Goal: Task Accomplishment & Management: Manage account settings

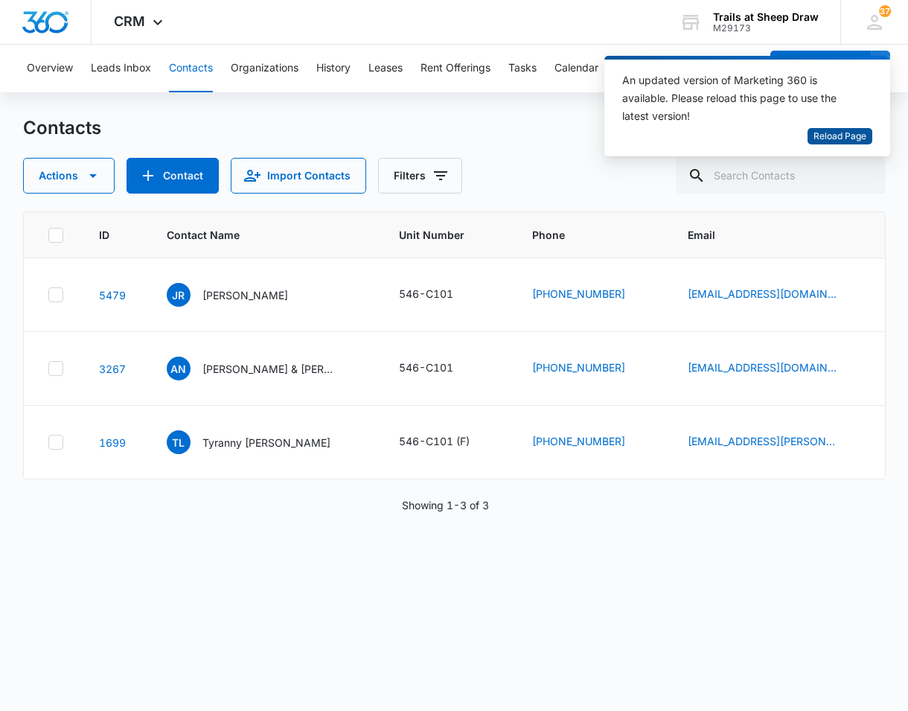
click at [846, 141] on span "Reload Page" at bounding box center [840, 137] width 53 height 14
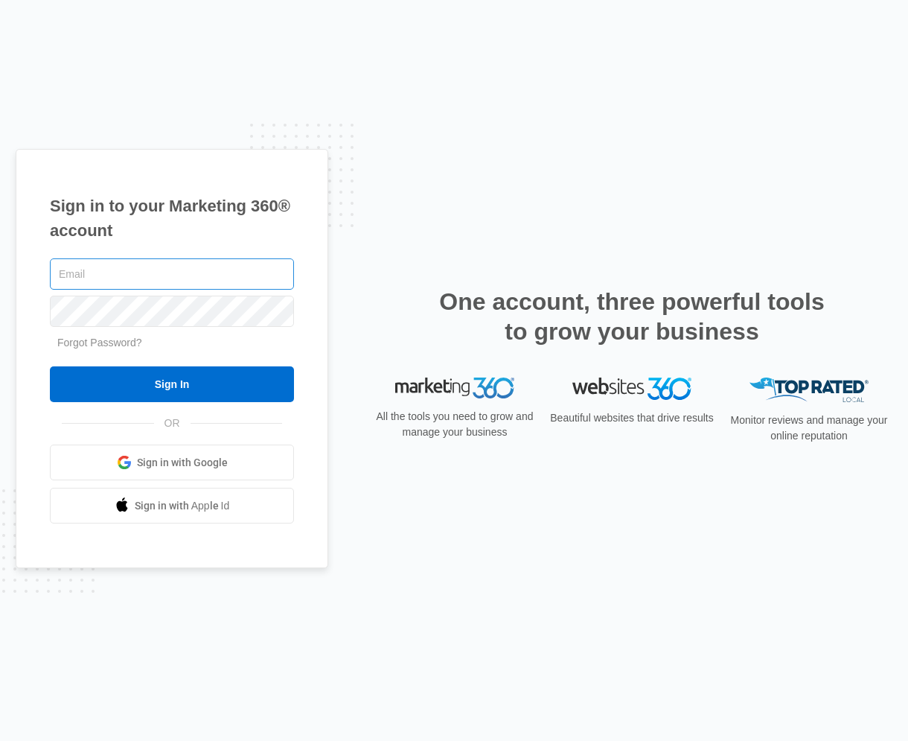
click at [77, 270] on input "text" at bounding box center [172, 273] width 244 height 31
click at [183, 275] on input "text" at bounding box center [172, 273] width 244 height 31
type input "[EMAIL_ADDRESS][DOMAIN_NAME]"
click at [50, 366] on input "Sign In" at bounding box center [172, 384] width 244 height 36
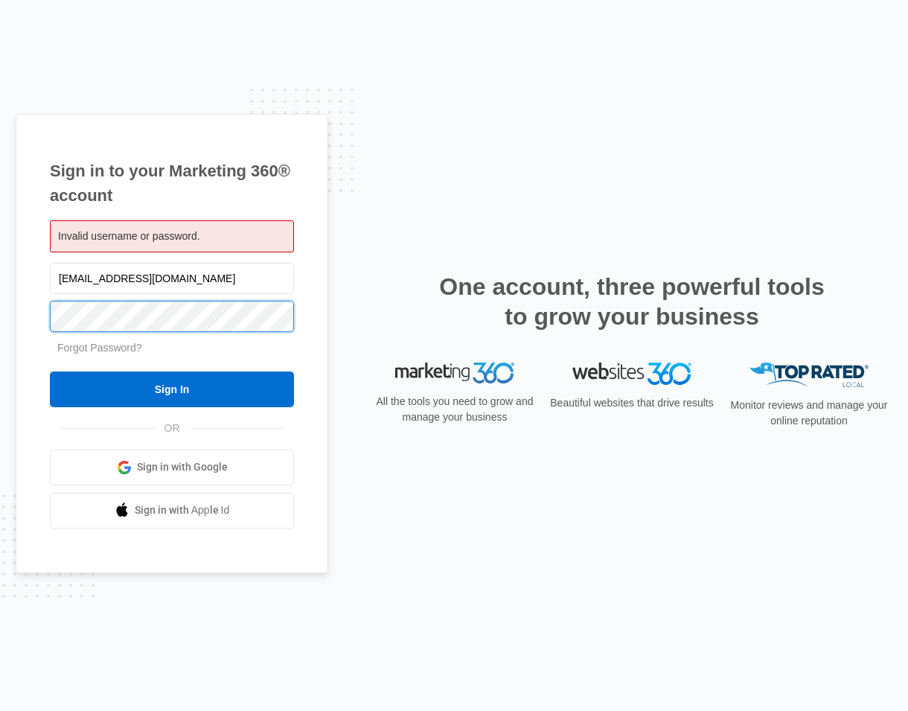
click at [50, 371] on input "Sign In" at bounding box center [172, 389] width 244 height 36
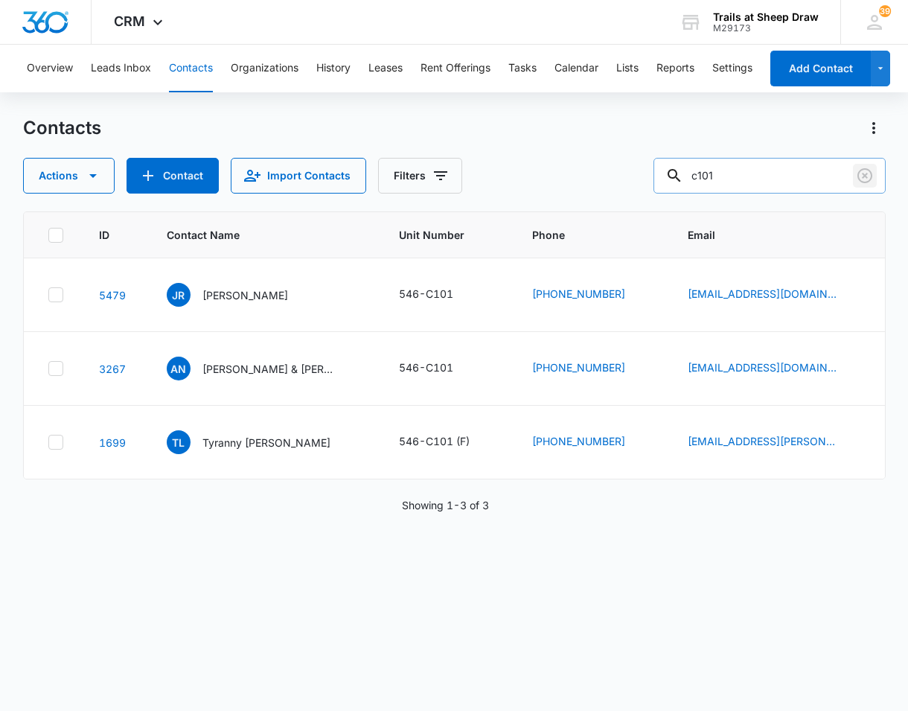
click at [865, 170] on icon "Clear" at bounding box center [865, 176] width 18 height 18
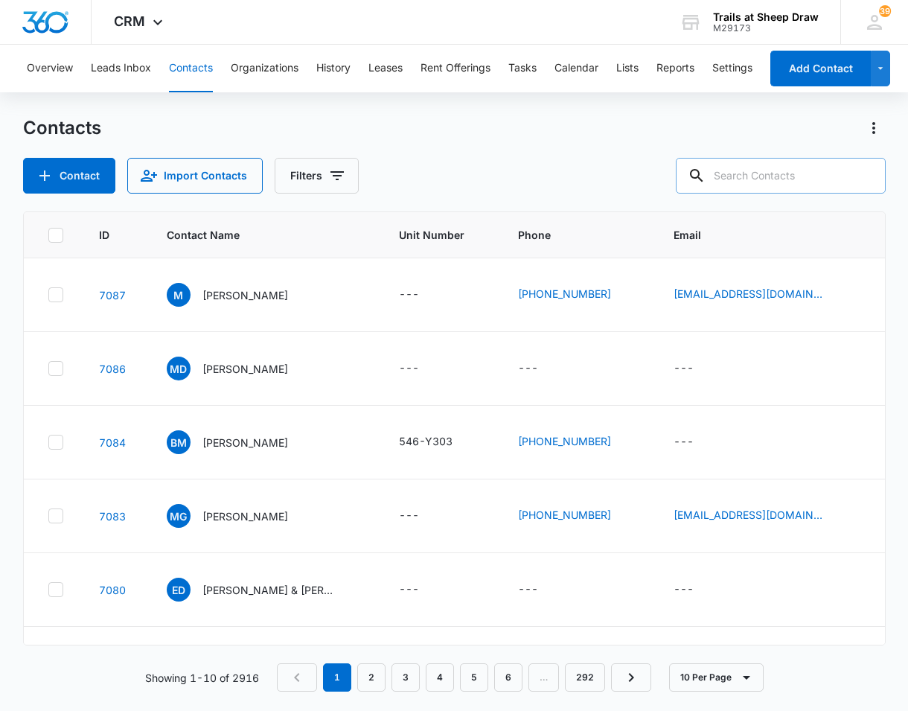
click at [795, 182] on input "text" at bounding box center [781, 176] width 210 height 36
type input "l"
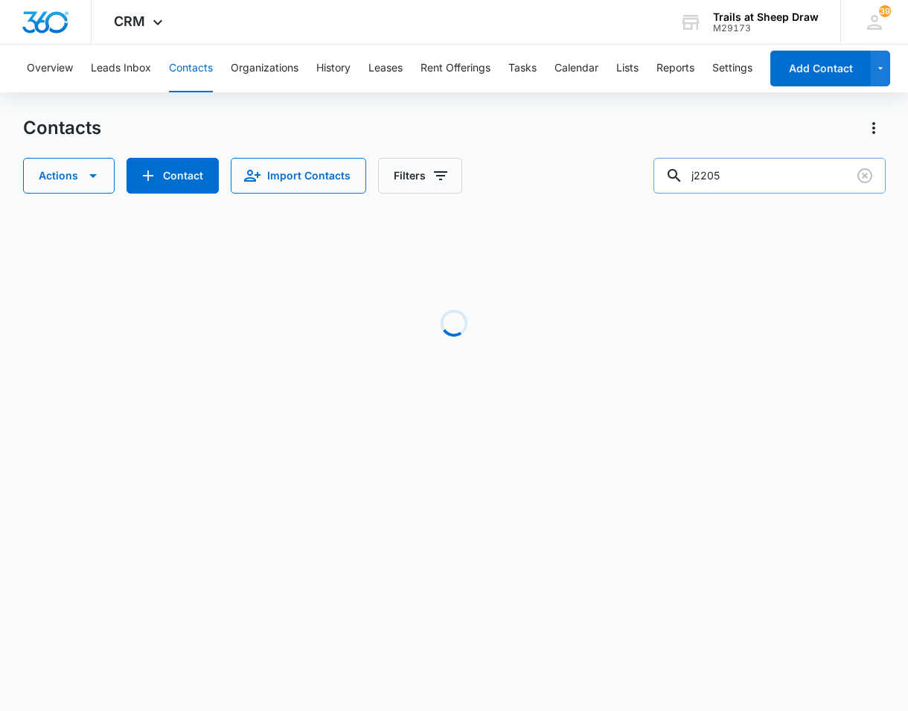
click at [712, 179] on input "j2205" at bounding box center [770, 176] width 232 height 36
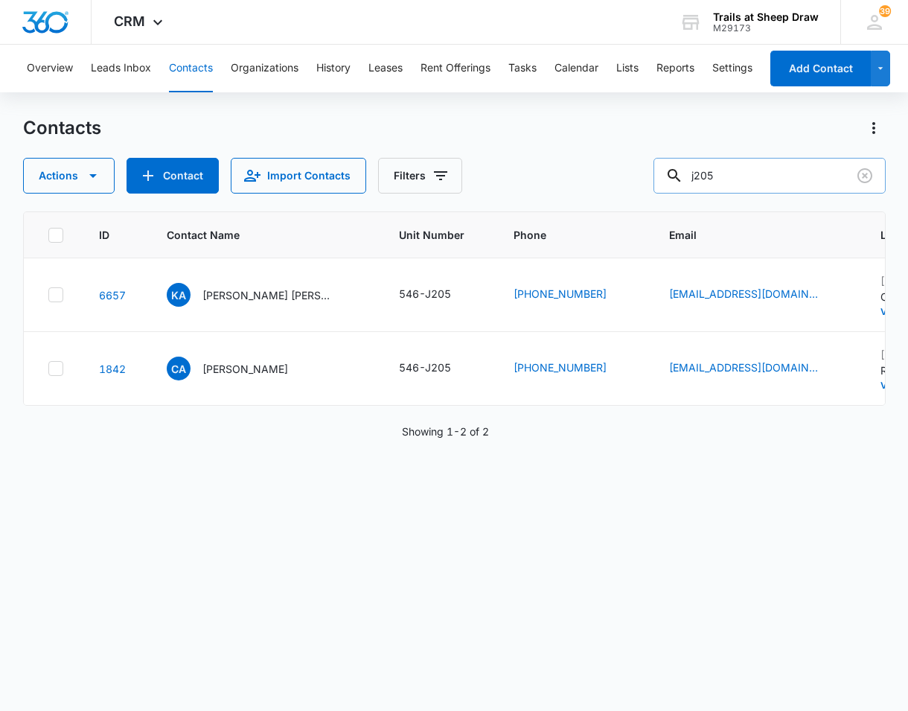
type input "j205"
click at [479, 619] on div "ID Contact Name Unit Number Phone Email Last History Assigned To Contact Type C…" at bounding box center [454, 451] width 863 height 480
click at [249, 299] on p "Kendall Ann Rice" at bounding box center [269, 295] width 134 height 16
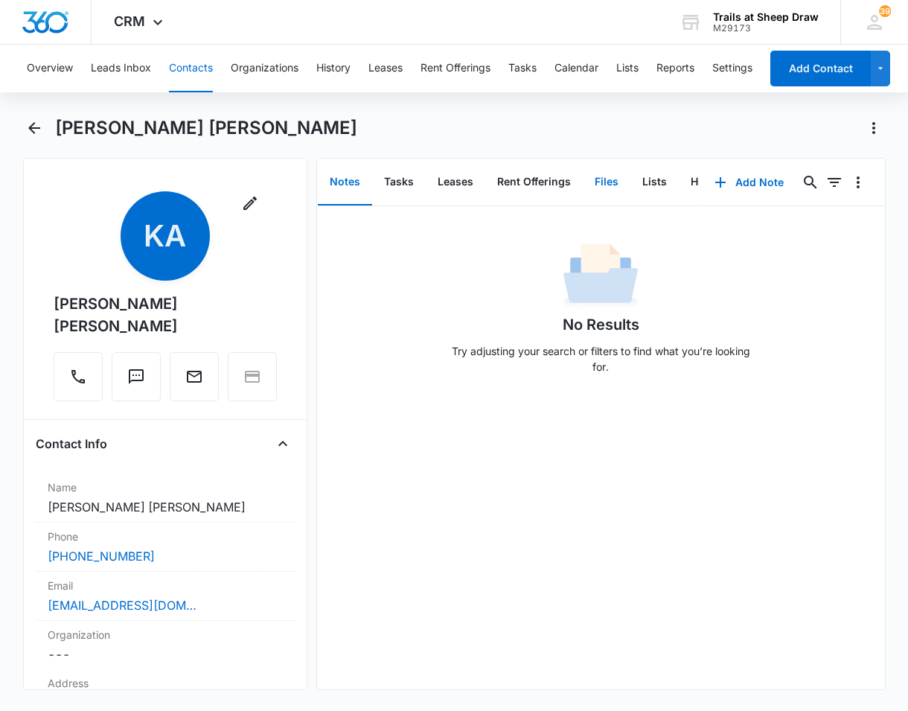
click at [608, 169] on button "Files" at bounding box center [607, 182] width 48 height 46
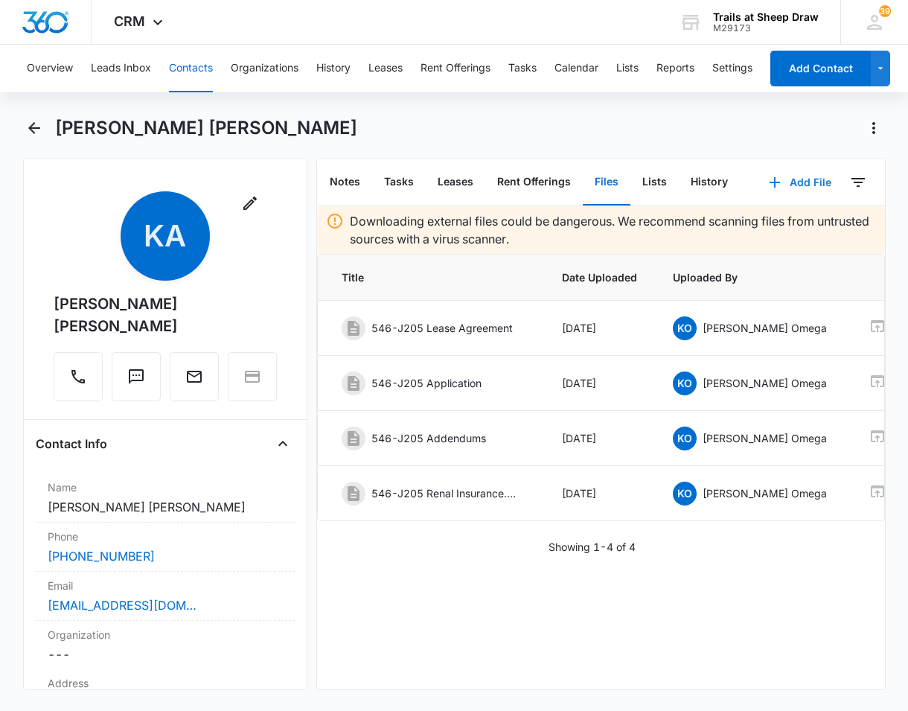
click at [789, 191] on button "Add File" at bounding box center [800, 183] width 92 height 36
click at [756, 226] on div "Upload Files" at bounding box center [780, 230] width 60 height 10
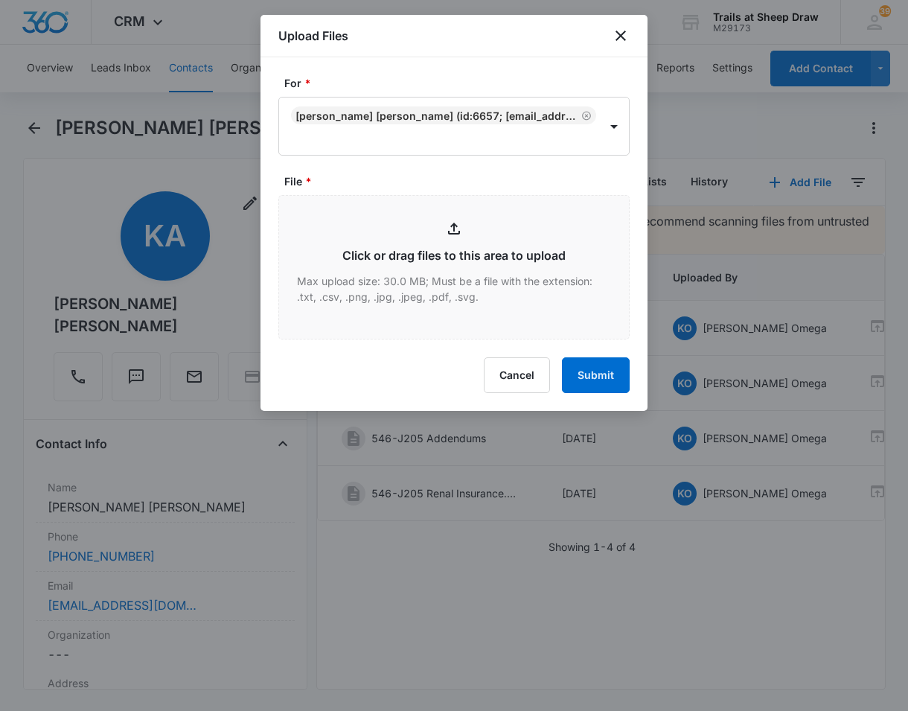
type input "C:\fakepath\546-J205 Additional Rental Addendum.pdf"
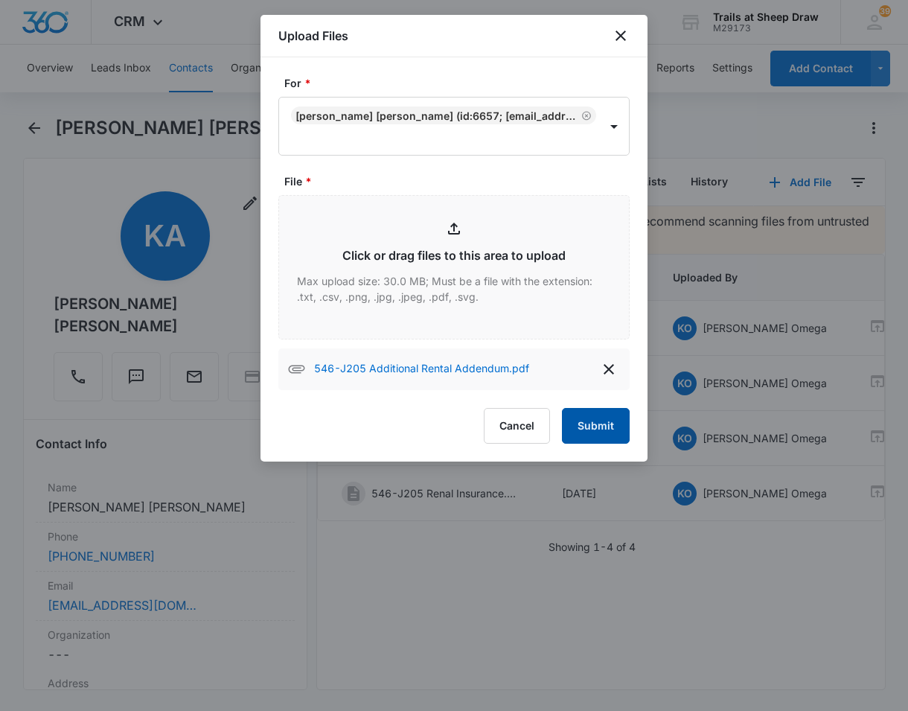
click at [604, 435] on button "Submit" at bounding box center [596, 426] width 68 height 36
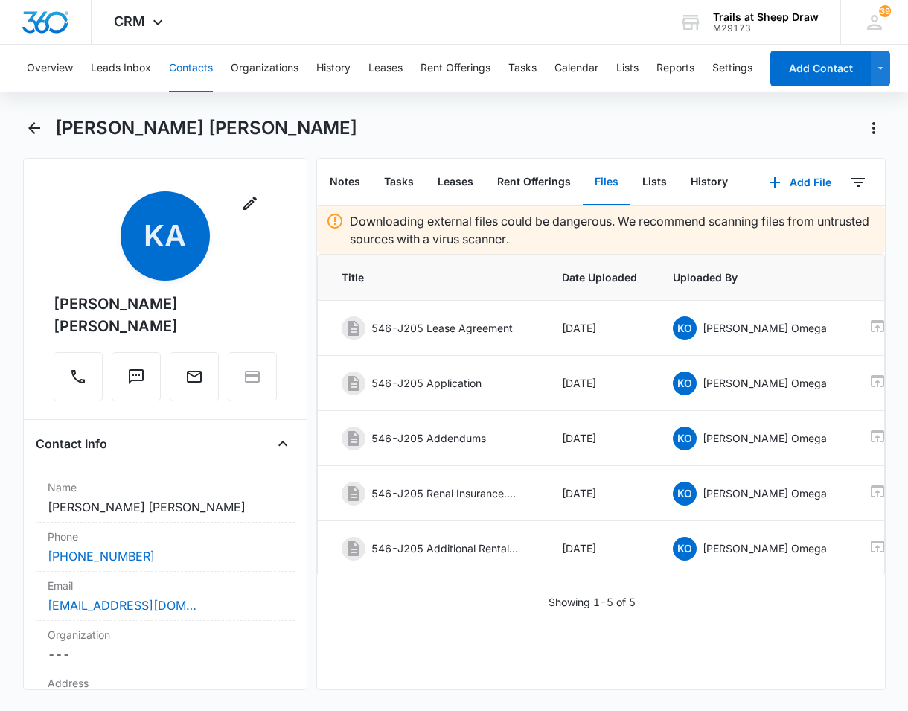
click at [446, 93] on div "Overview Leads Inbox Contacts Organizations History Leases Rent Offerings Tasks…" at bounding box center [454, 376] width 908 height 663
click at [28, 127] on icon "Back" at bounding box center [34, 128] width 18 height 18
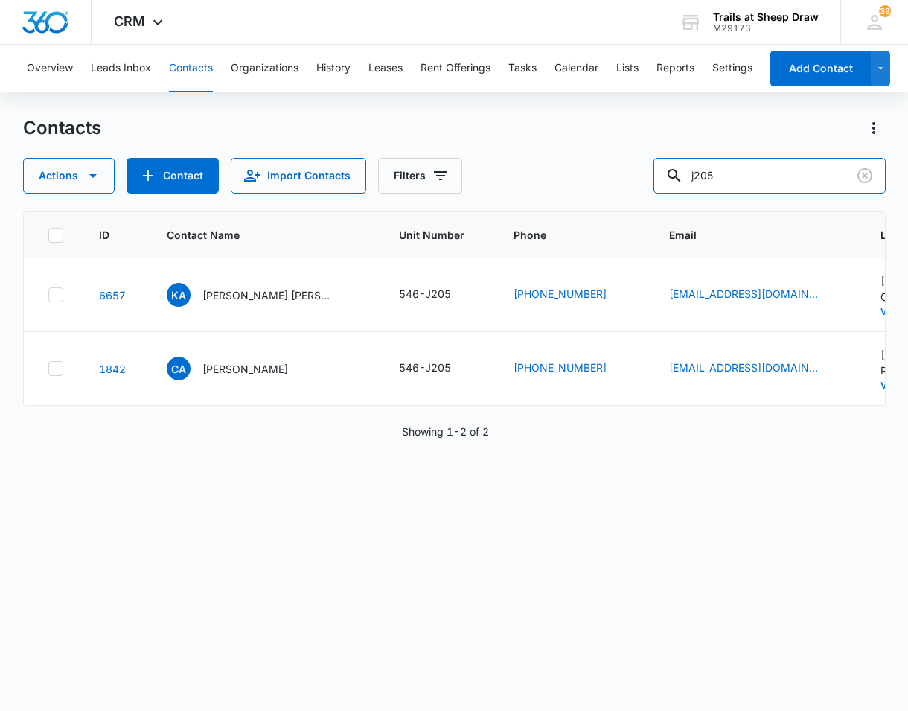
drag, startPoint x: 681, startPoint y: 176, endPoint x: 551, endPoint y: 165, distance: 130.7
click at [581, 167] on div "Actions Contact Import Contacts Filters j205" at bounding box center [454, 176] width 863 height 36
type input "g305"
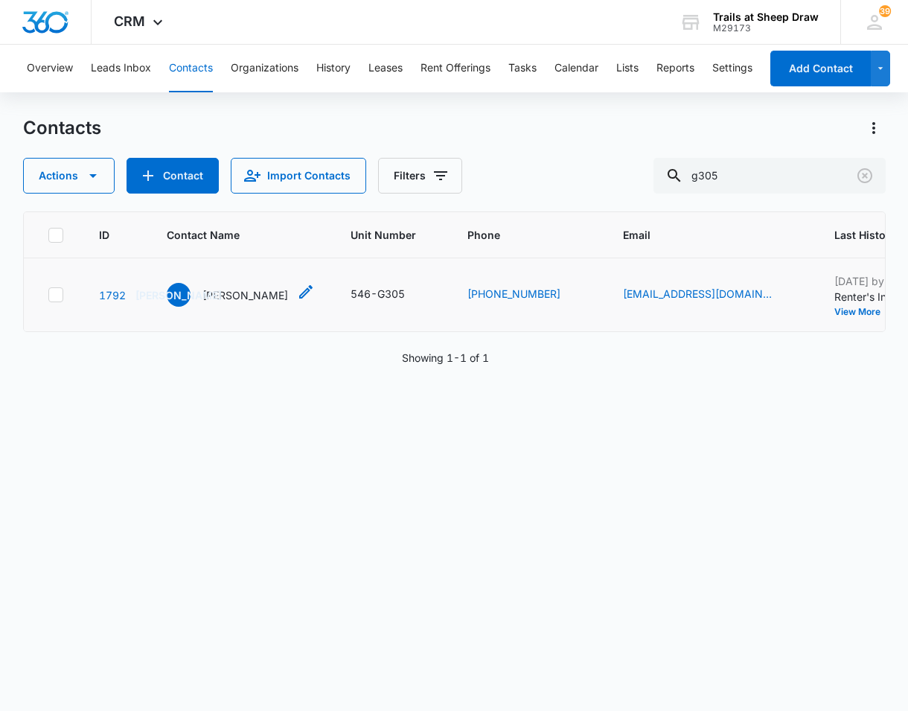
click at [246, 298] on p "Josue Acosta" at bounding box center [245, 295] width 86 height 16
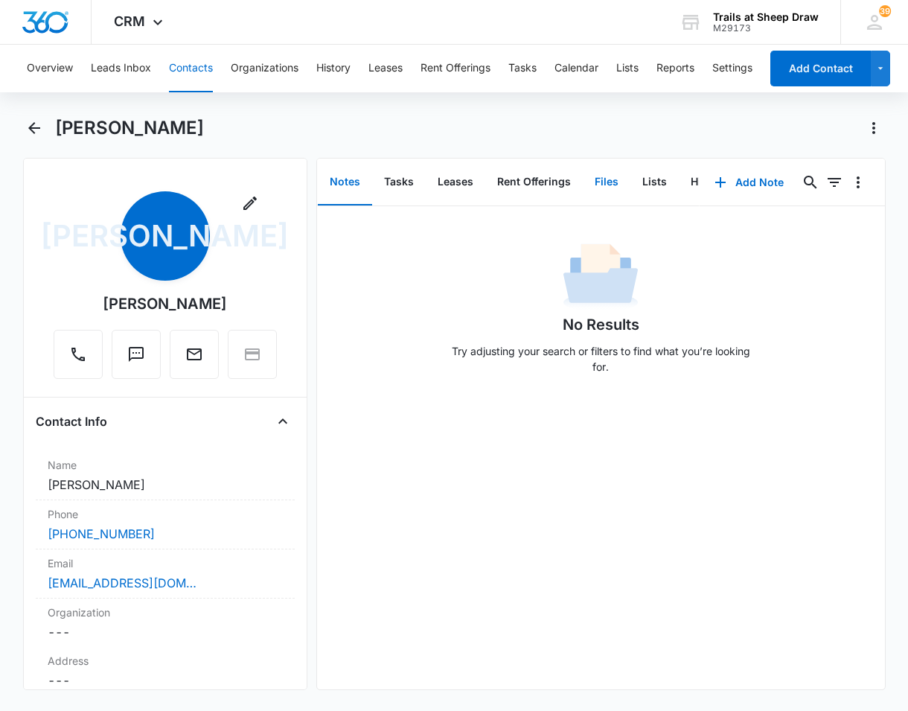
click at [611, 184] on button "Files" at bounding box center [607, 182] width 48 height 46
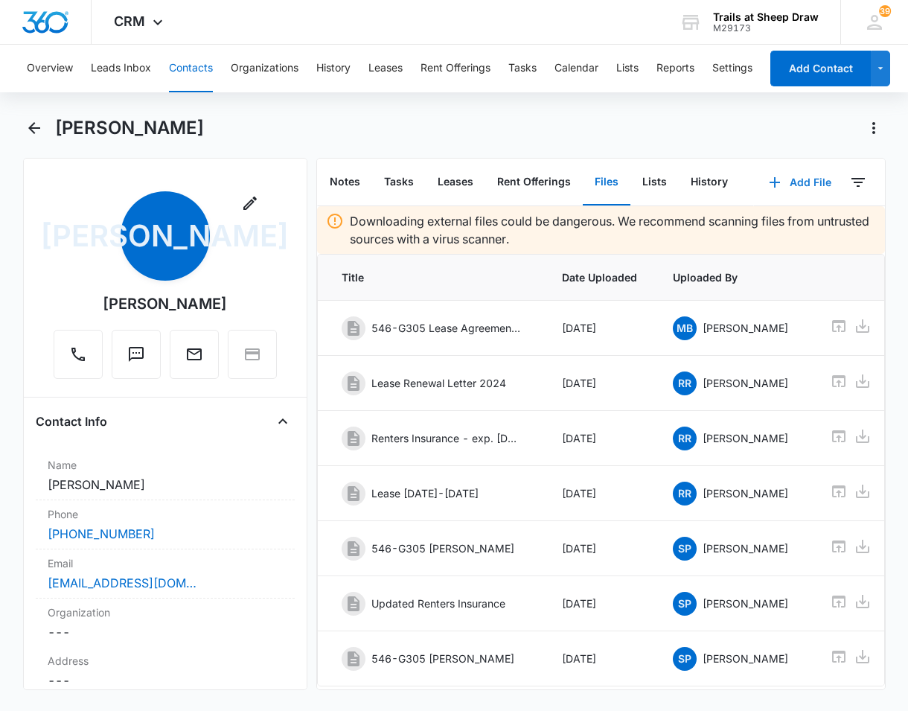
click at [785, 178] on button "Add File" at bounding box center [800, 183] width 92 height 36
click at [757, 227] on div "Upload Files" at bounding box center [780, 230] width 60 height 10
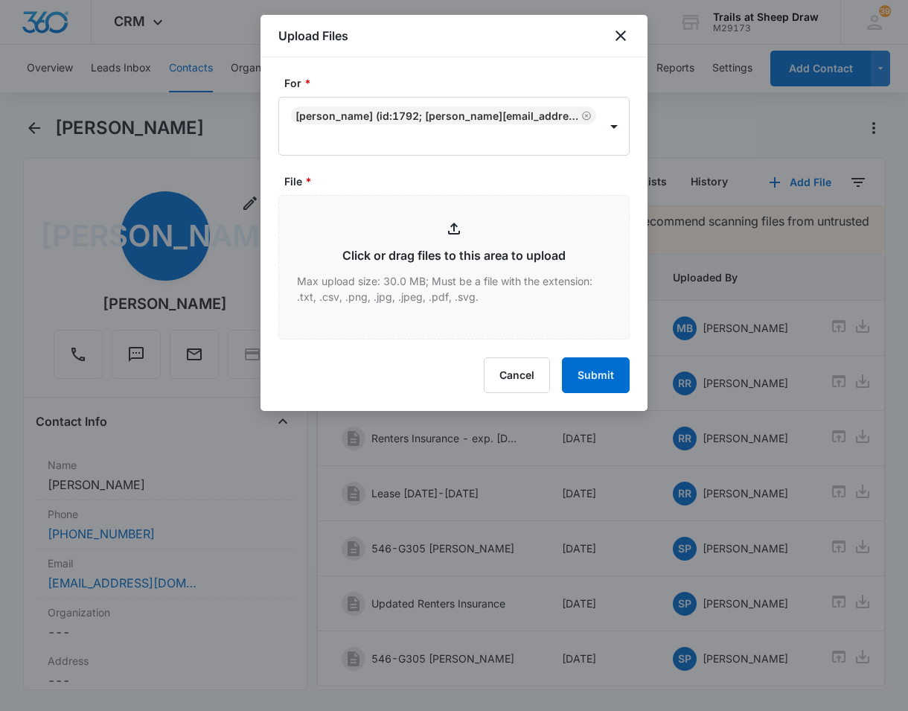
type input "C:\fakepath\546-G305 Rental Insurance.pdf"
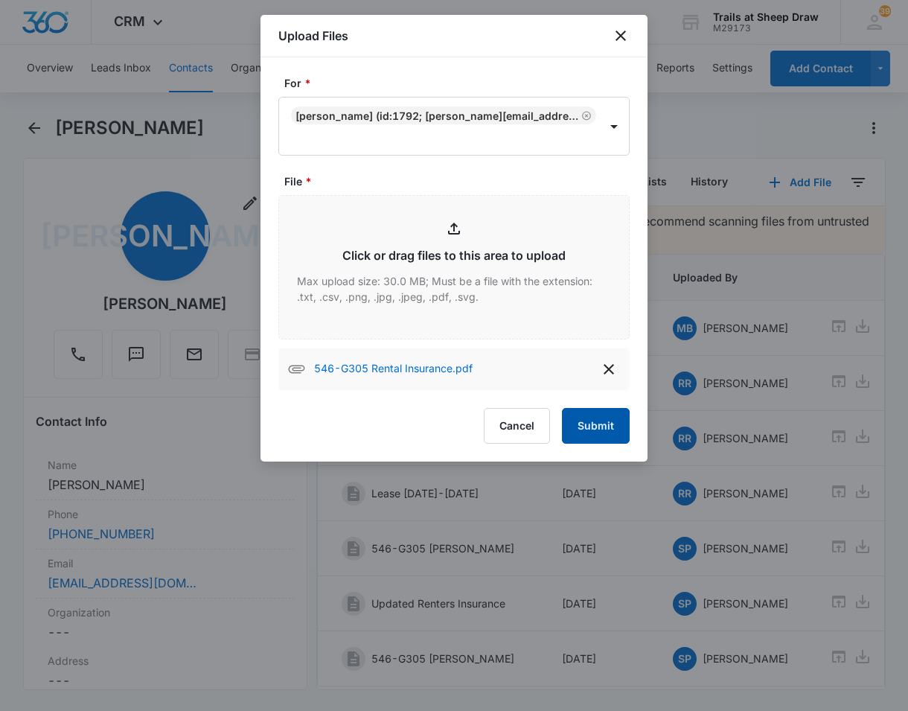
click at [604, 423] on button "Submit" at bounding box center [596, 426] width 68 height 36
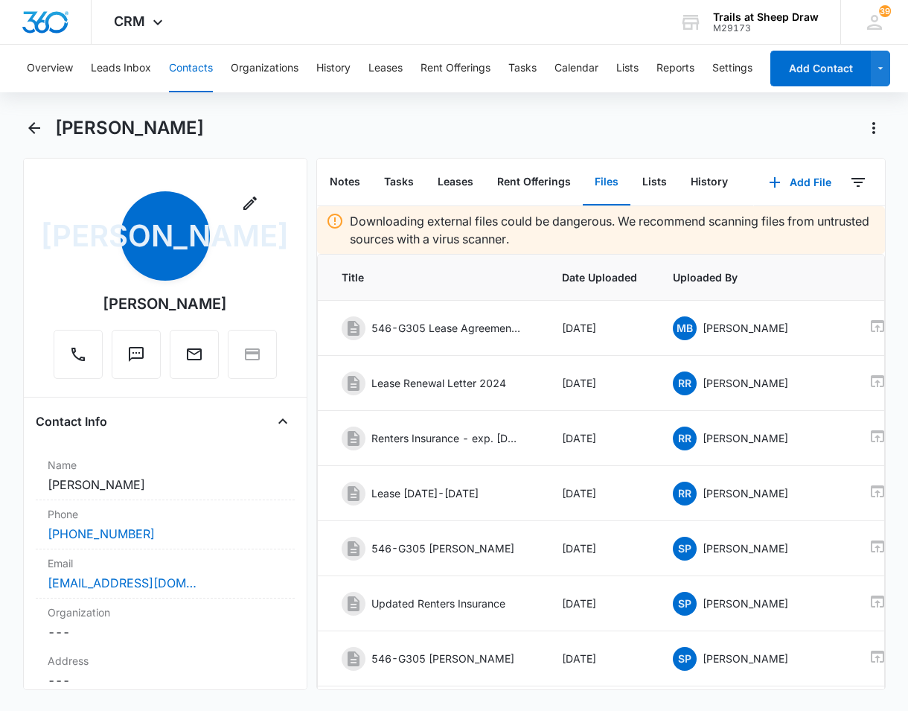
click at [322, 134] on div "Josue Acosta" at bounding box center [470, 128] width 831 height 24
click at [39, 130] on icon "Back" at bounding box center [34, 128] width 18 height 18
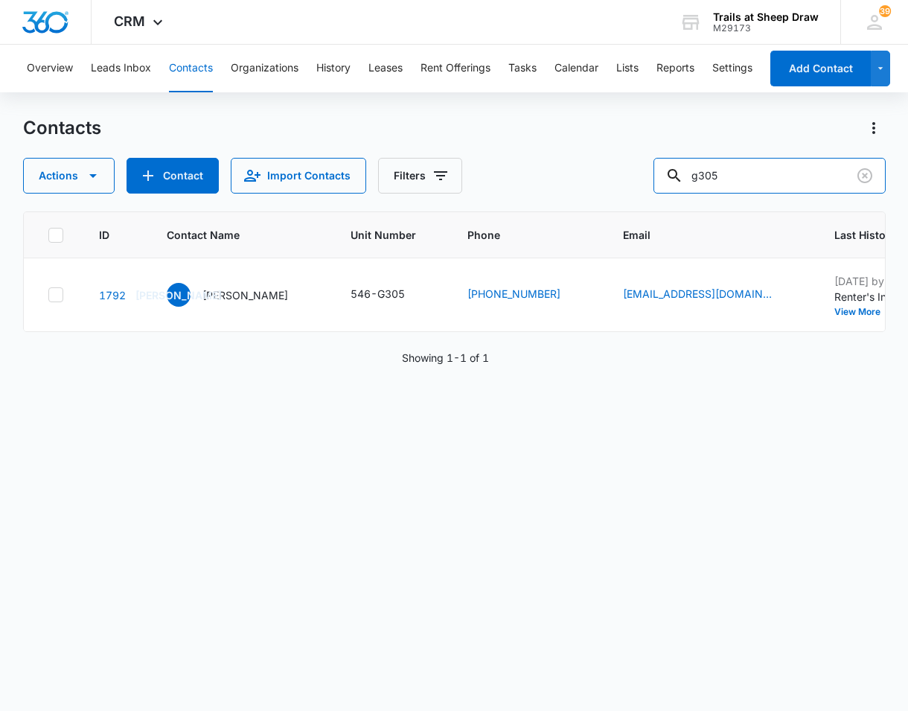
drag, startPoint x: 790, startPoint y: 188, endPoint x: 569, endPoint y: 166, distance: 221.5
click at [569, 166] on div "Actions Contact Import Contacts Filters g305" at bounding box center [454, 176] width 863 height 36
type input "O206"
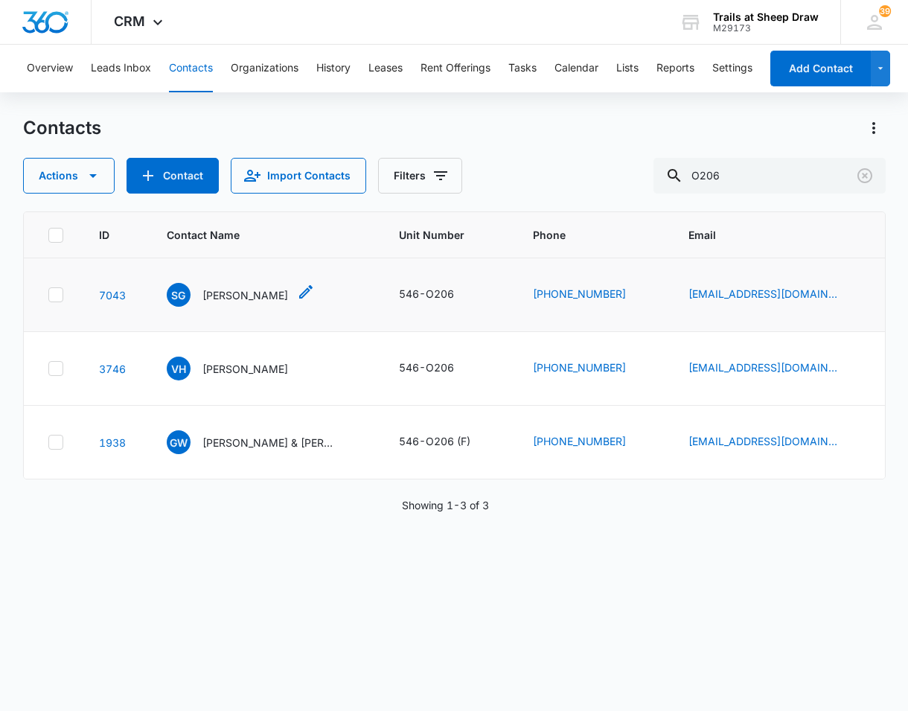
click at [253, 293] on p "Salma Gonzalez Morales" at bounding box center [245, 295] width 86 height 16
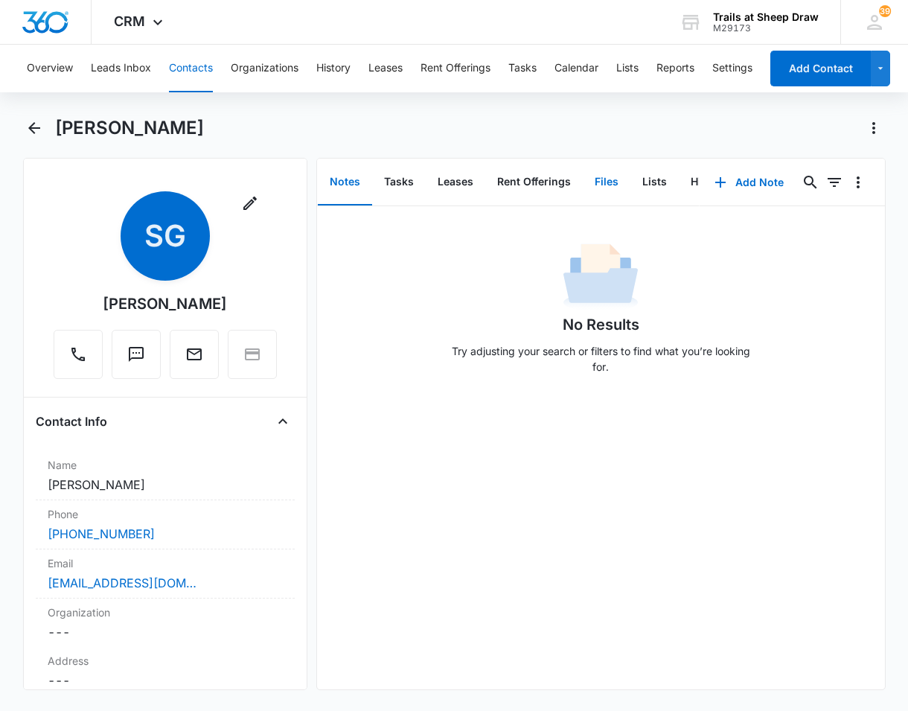
click at [619, 177] on button "Files" at bounding box center [607, 182] width 48 height 46
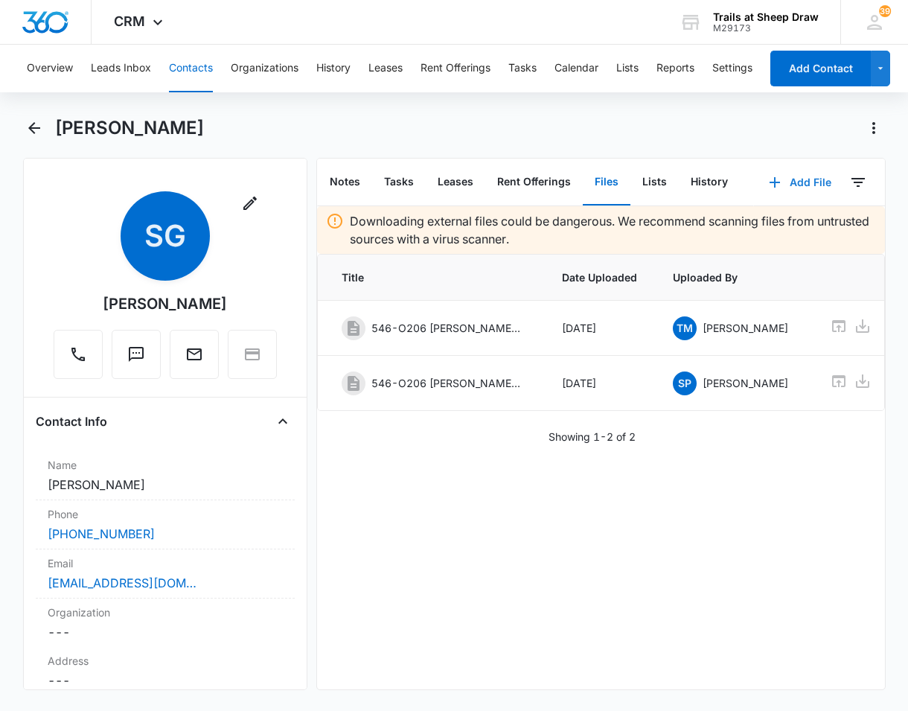
click at [800, 187] on button "Add File" at bounding box center [800, 183] width 92 height 36
click at [761, 232] on div "Upload Files" at bounding box center [780, 230] width 60 height 10
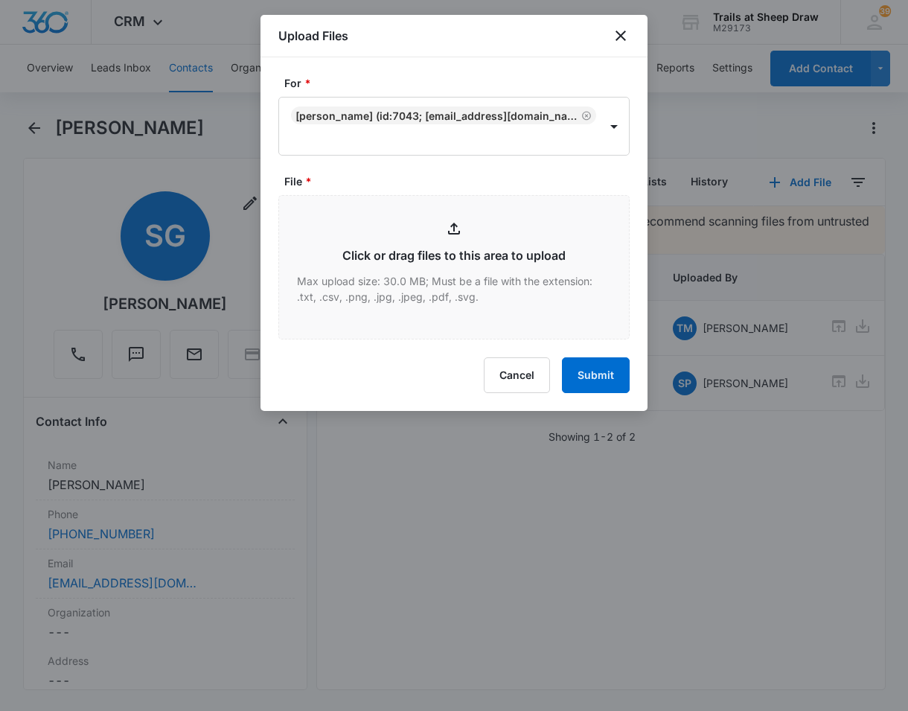
type input "C:\fakepath\546-O206 Rental Insurance.pdf"
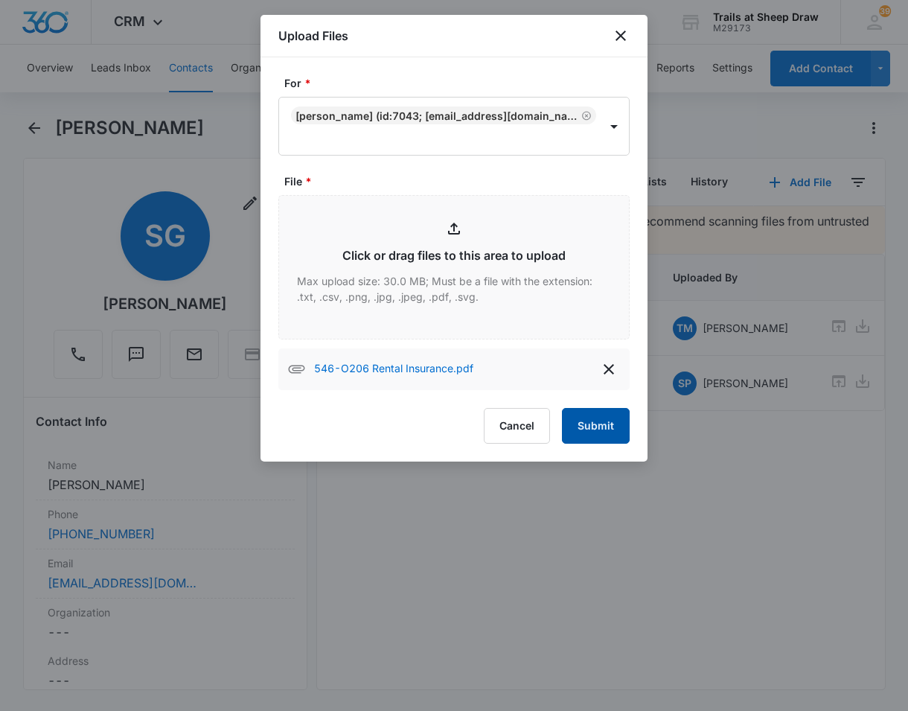
click at [583, 427] on button "Submit" at bounding box center [596, 426] width 68 height 36
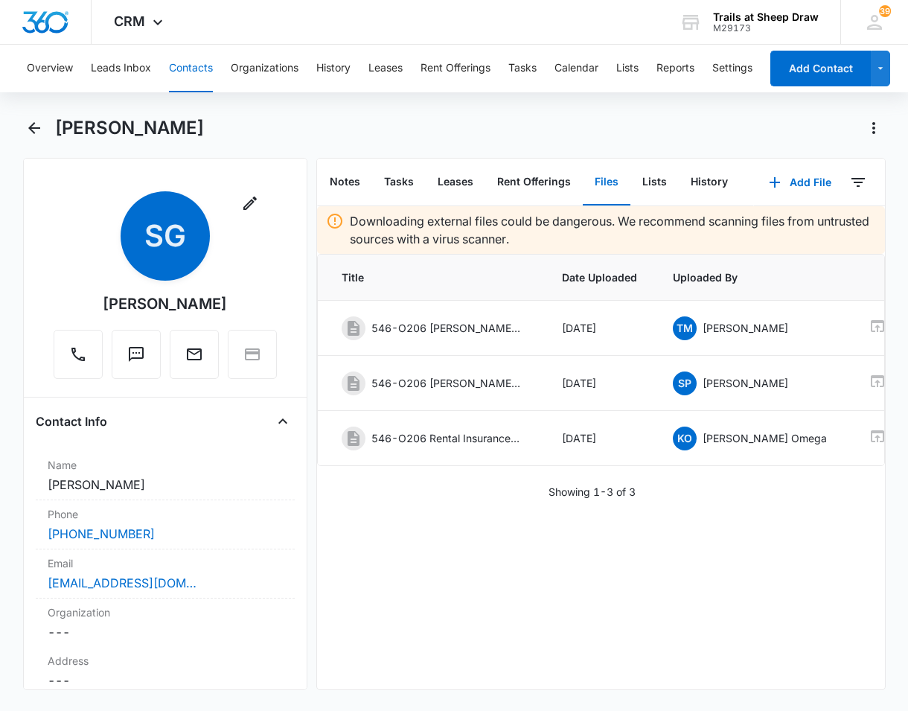
click at [348, 125] on div "Salma Gonzalez Morales" at bounding box center [470, 128] width 831 height 24
click at [27, 128] on icon "Back" at bounding box center [34, 128] width 18 height 18
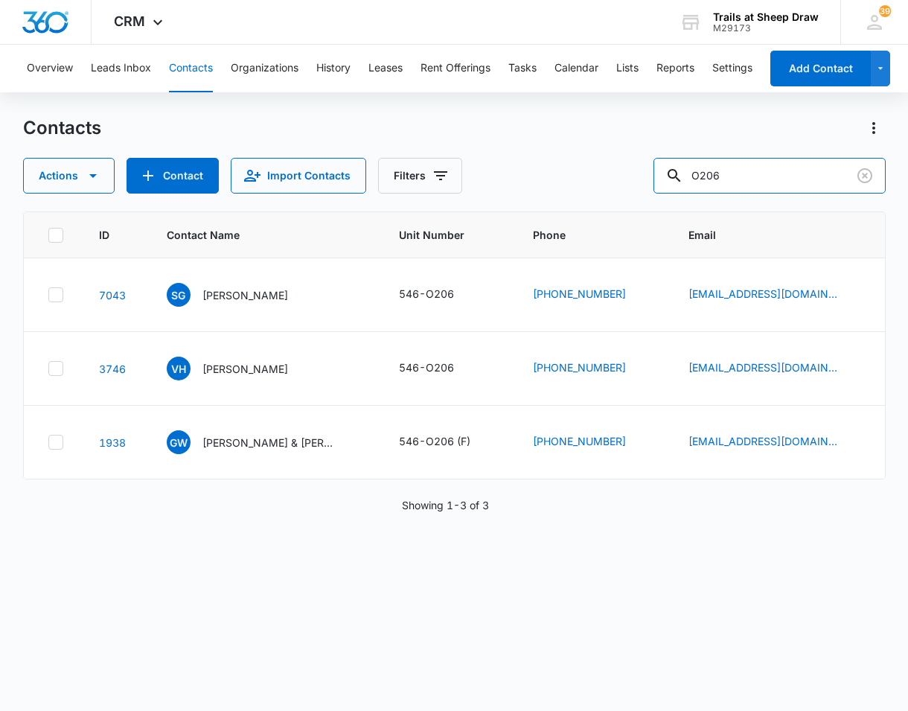
drag, startPoint x: 746, startPoint y: 179, endPoint x: 649, endPoint y: 186, distance: 97.0
click at [649, 186] on div "Actions Contact Import Contacts Filters O206" at bounding box center [454, 176] width 863 height 36
type input "A307"
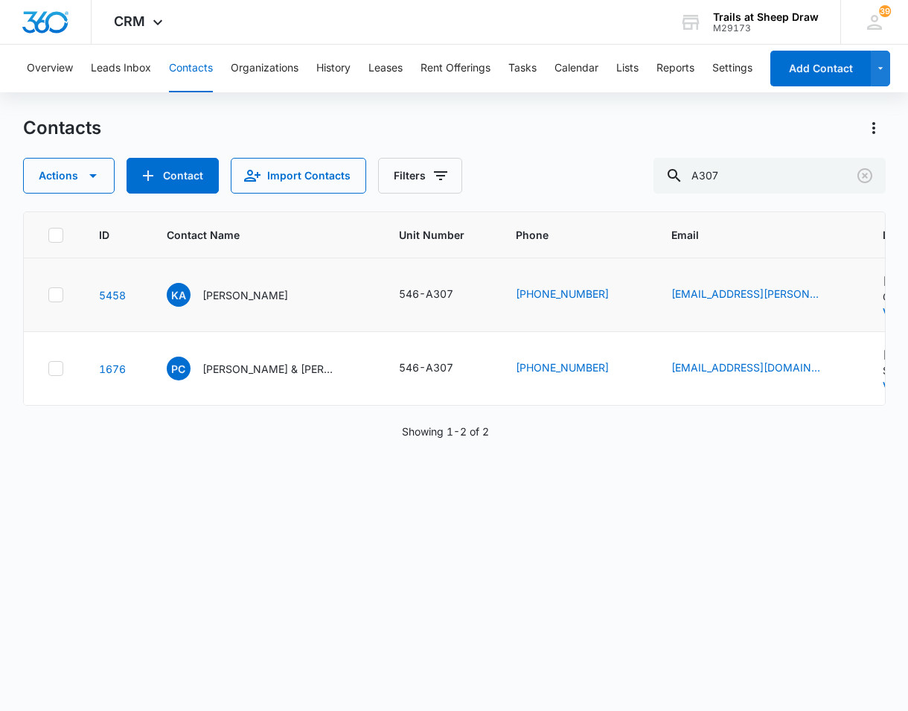
click at [315, 296] on div "KA Kora Amundsen" at bounding box center [265, 295] width 197 height 24
click at [264, 299] on p "Kora Amundsen" at bounding box center [245, 295] width 86 height 16
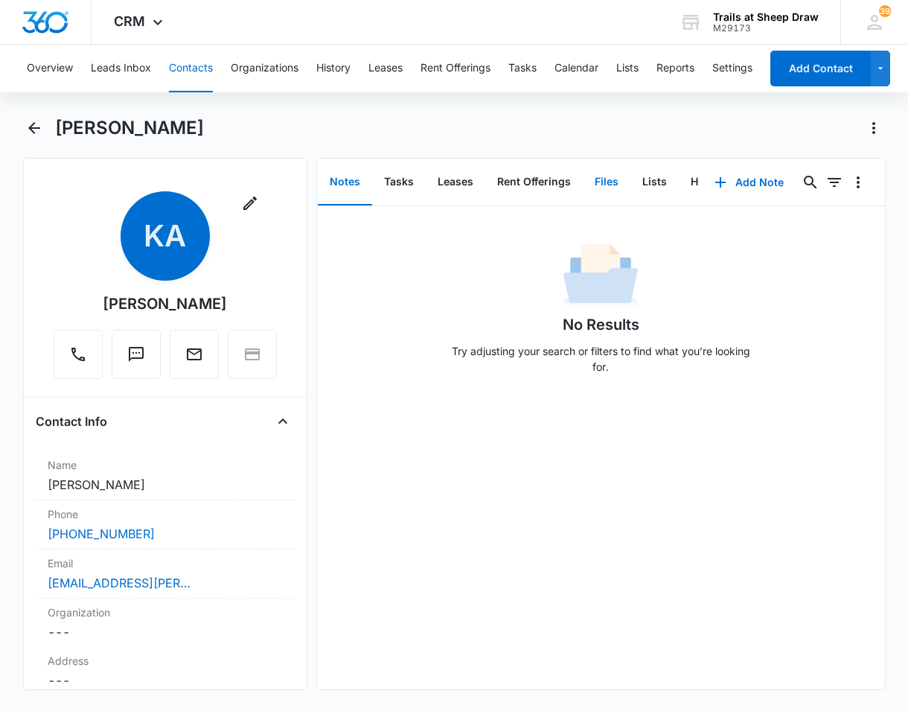
click at [617, 186] on button "Files" at bounding box center [607, 182] width 48 height 46
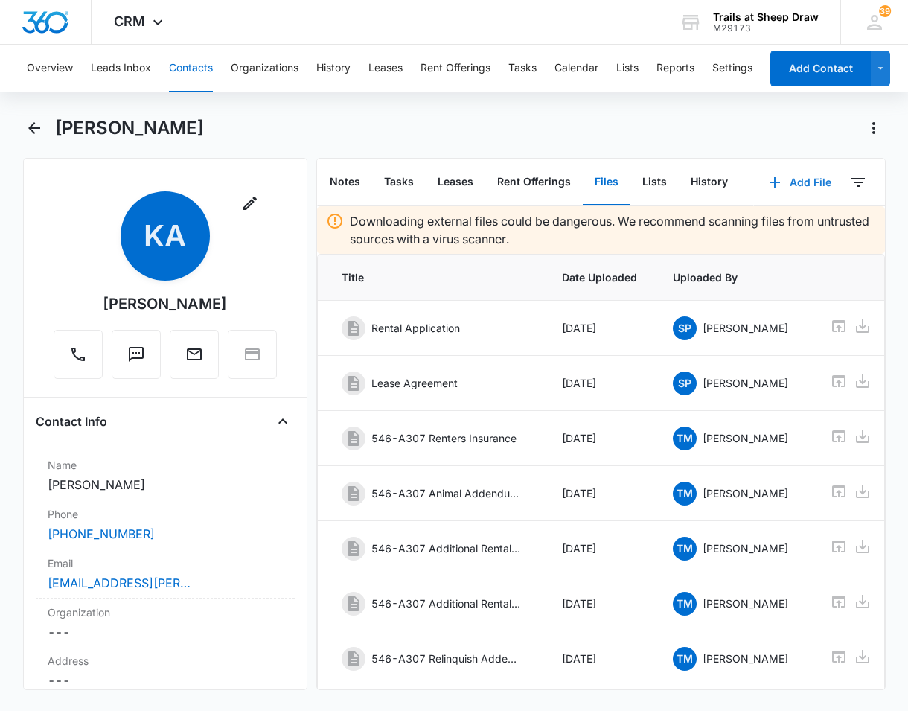
click at [782, 191] on button "Add File" at bounding box center [800, 183] width 92 height 36
click at [769, 220] on button "Upload Files" at bounding box center [788, 230] width 113 height 22
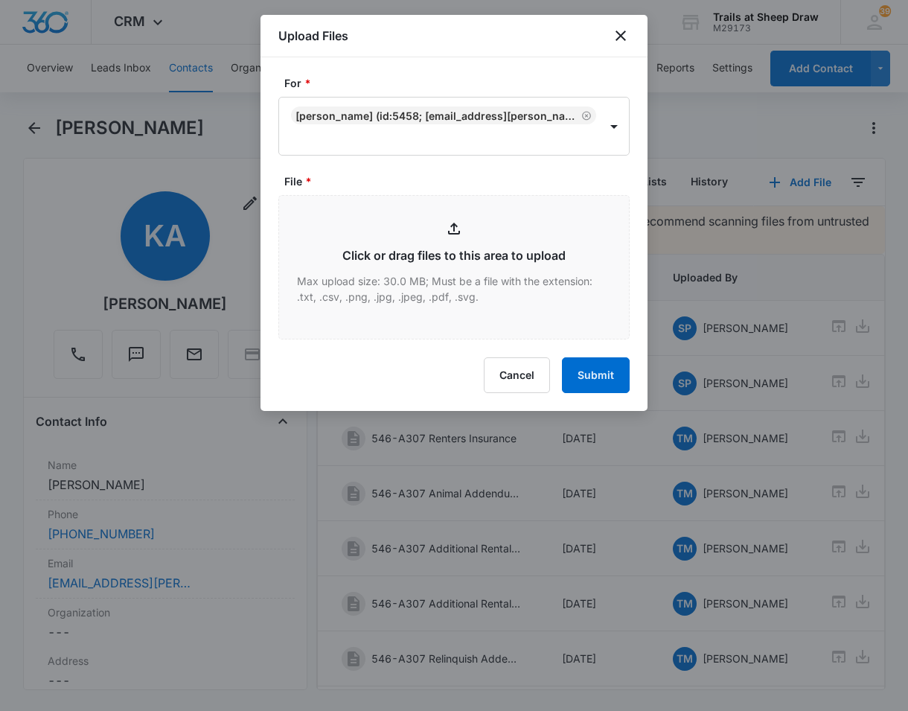
type input "C:\fakepath\546-A307 Rental Insurance.pdf"
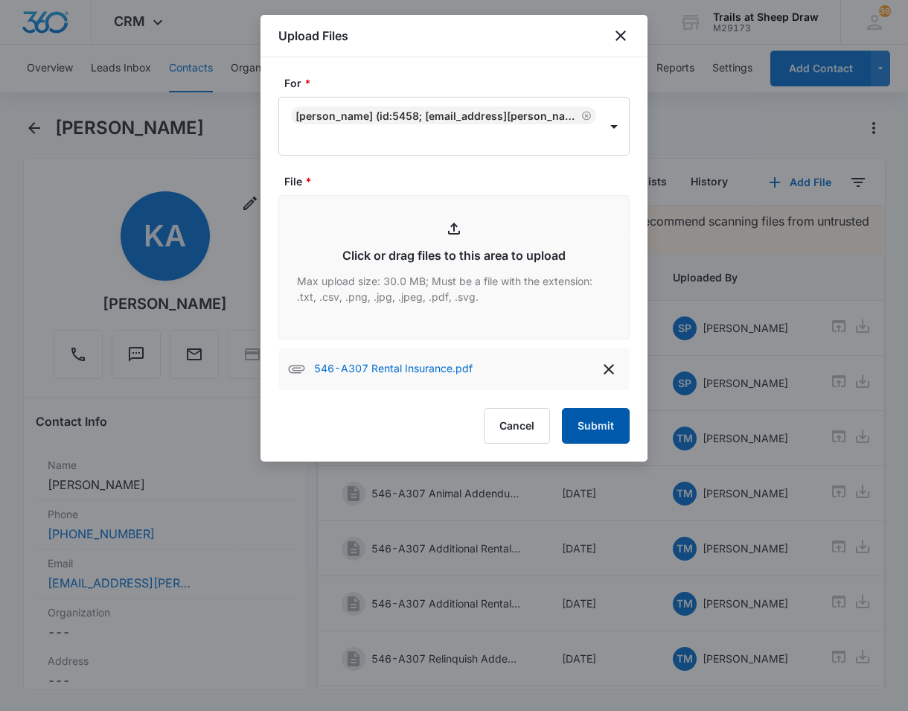
click at [587, 428] on button "Submit" at bounding box center [596, 426] width 68 height 36
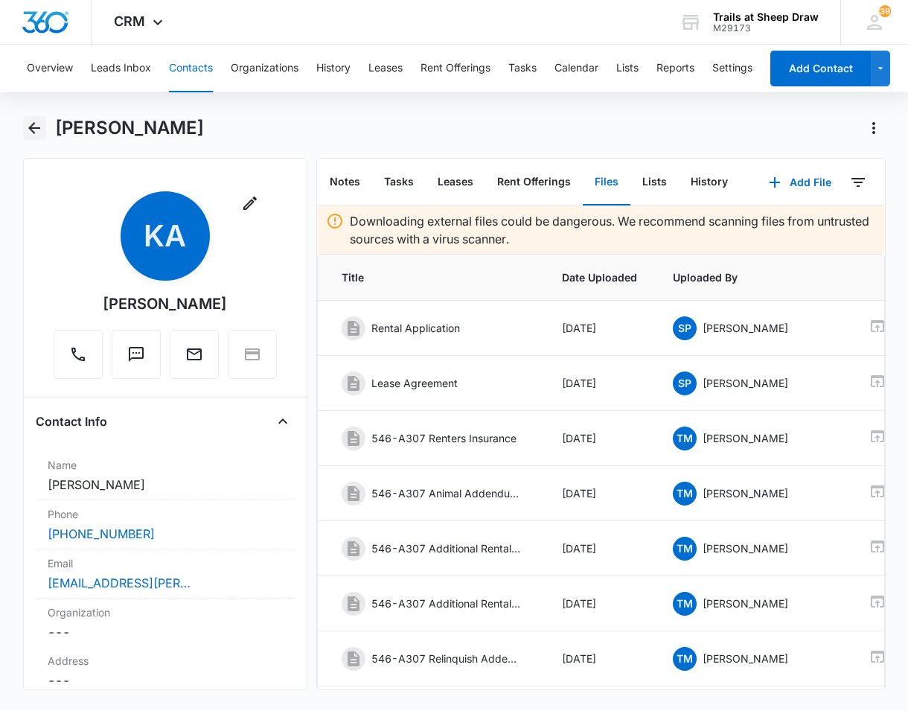
click at [44, 128] on button "Back" at bounding box center [34, 128] width 23 height 24
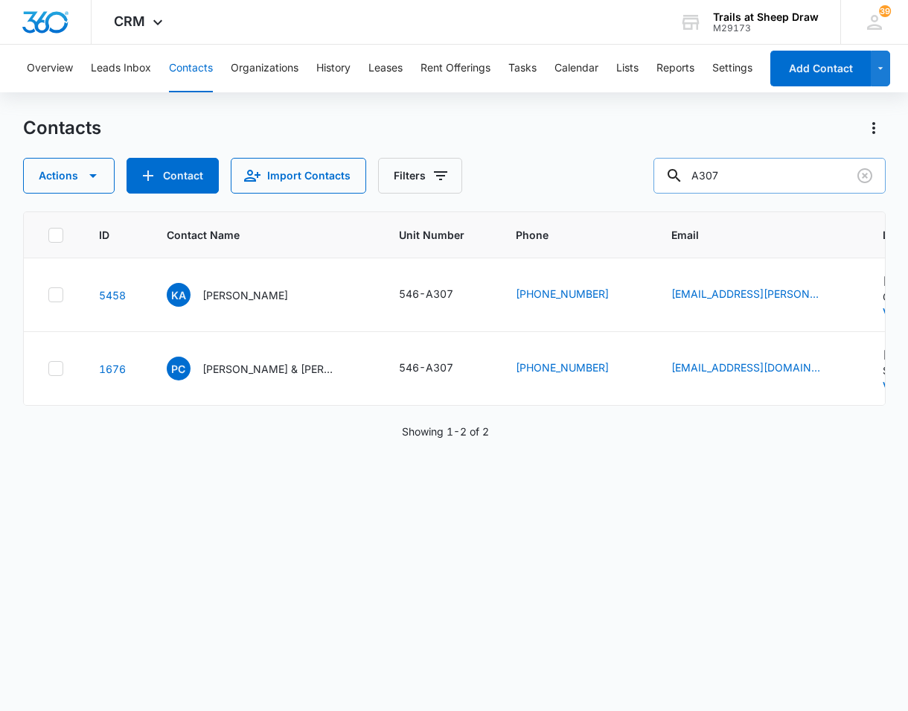
click at [759, 174] on input "A307" at bounding box center [770, 176] width 232 height 36
type input "A205"
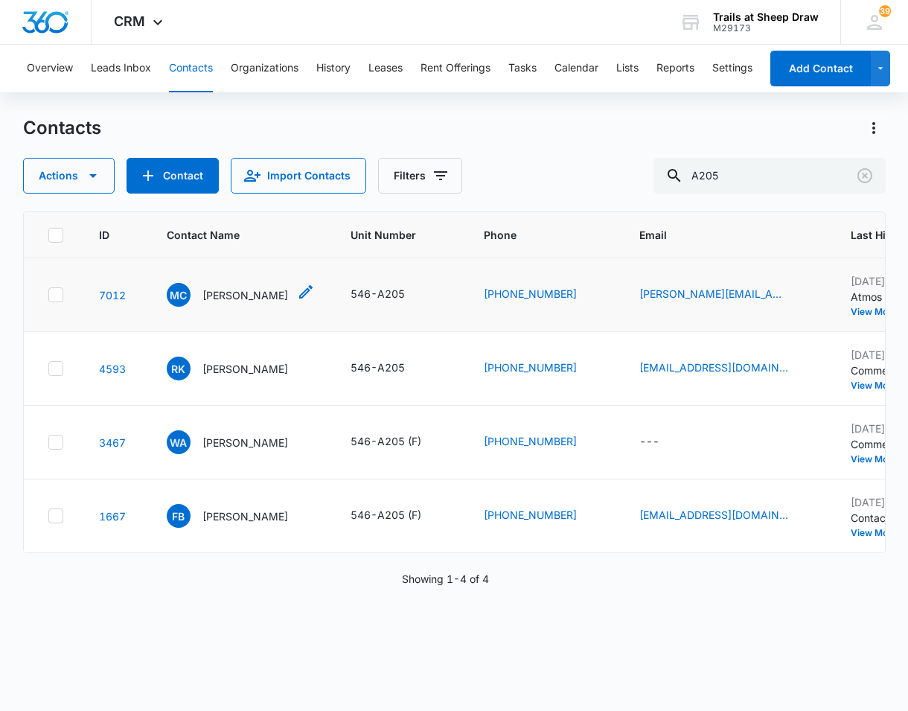
click at [288, 292] on p "Manikandan Chokkalingam" at bounding box center [245, 295] width 86 height 16
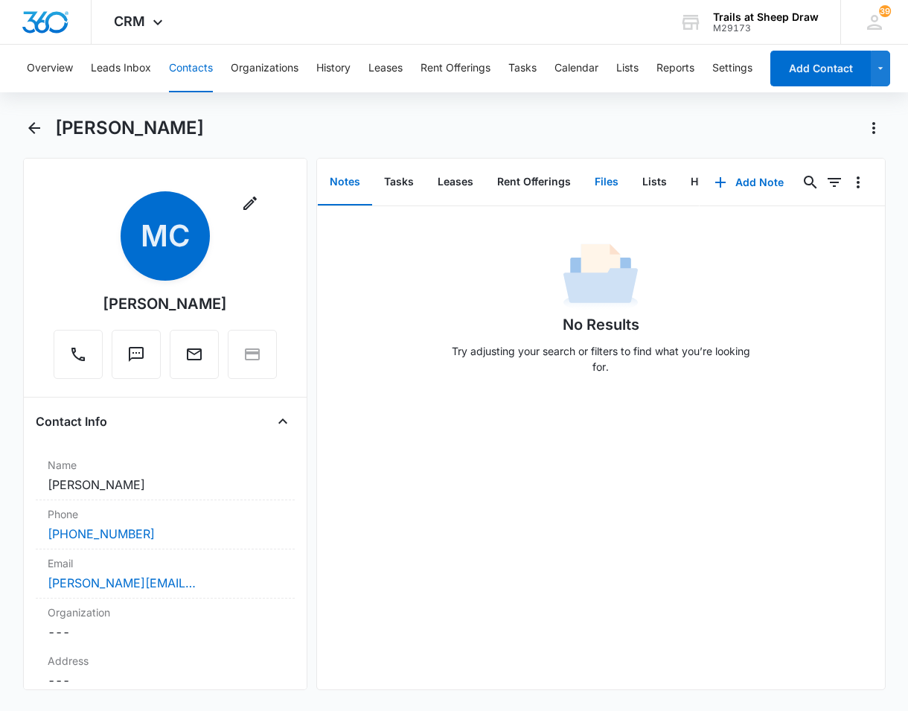
click at [590, 177] on button "Files" at bounding box center [607, 182] width 48 height 46
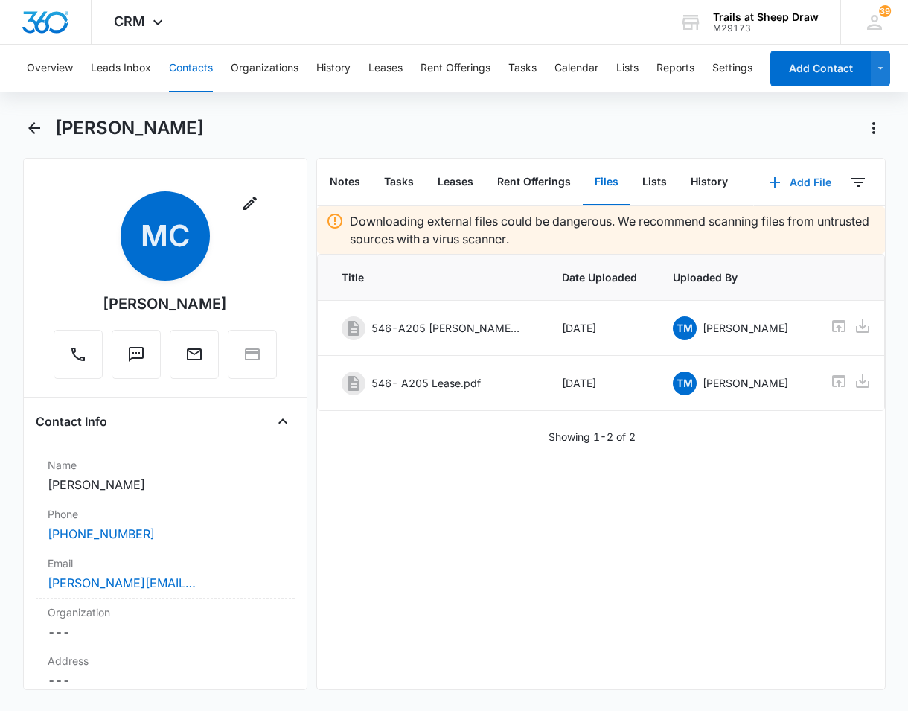
click at [797, 185] on button "Add File" at bounding box center [800, 183] width 92 height 36
click at [766, 226] on div "Upload Files" at bounding box center [780, 230] width 60 height 10
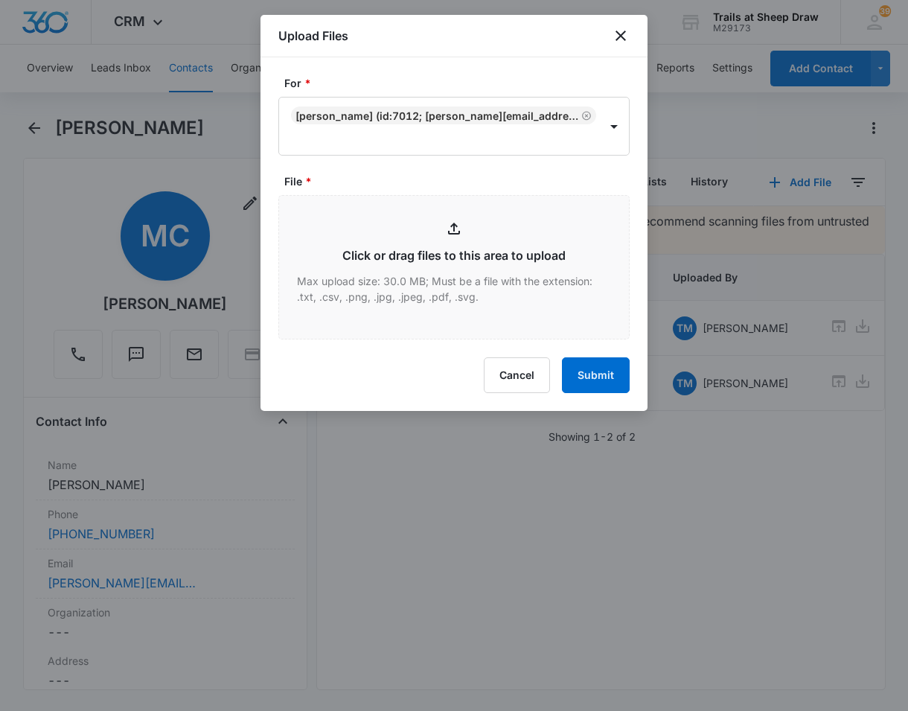
type input "C:\fakepath\546-A205 Renal Insurance.pdf"
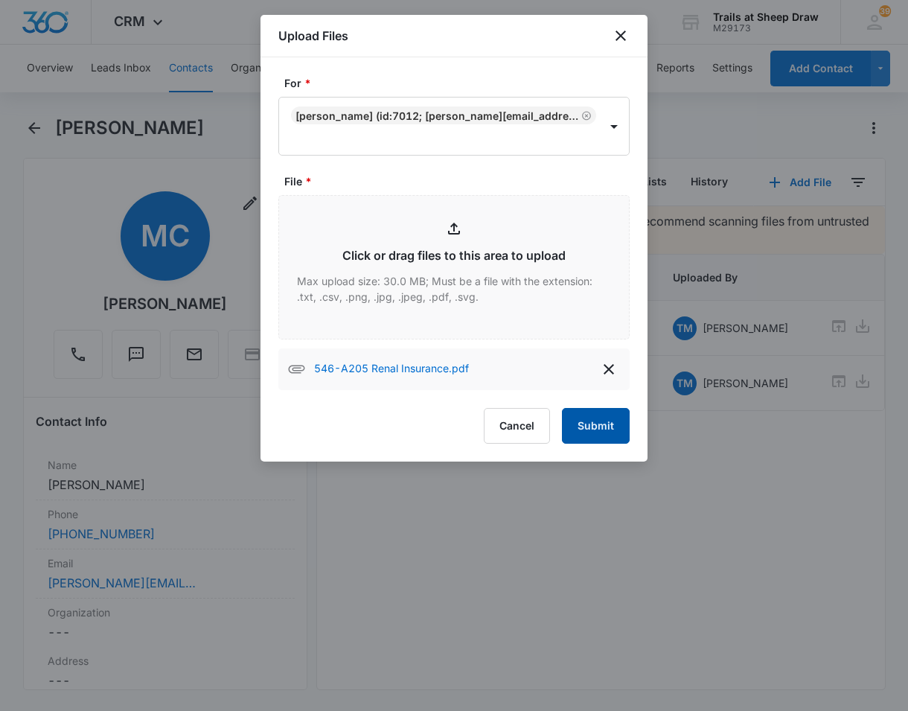
click at [604, 428] on button "Submit" at bounding box center [596, 426] width 68 height 36
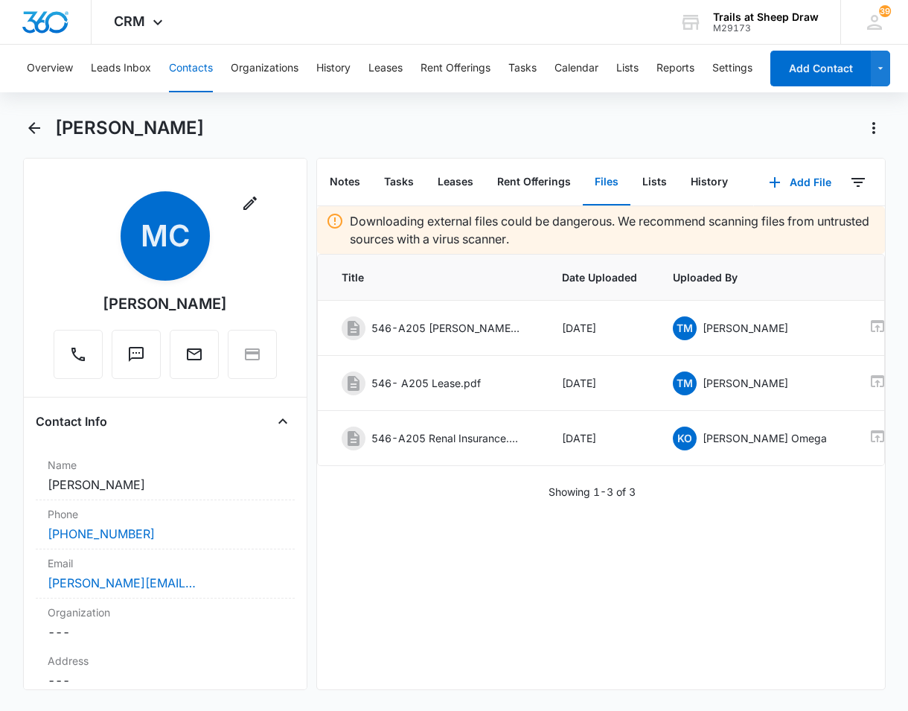
click at [389, 128] on div "Manikandan Chokkalingam" at bounding box center [470, 128] width 831 height 24
click at [45, 131] on button "Back" at bounding box center [34, 128] width 23 height 24
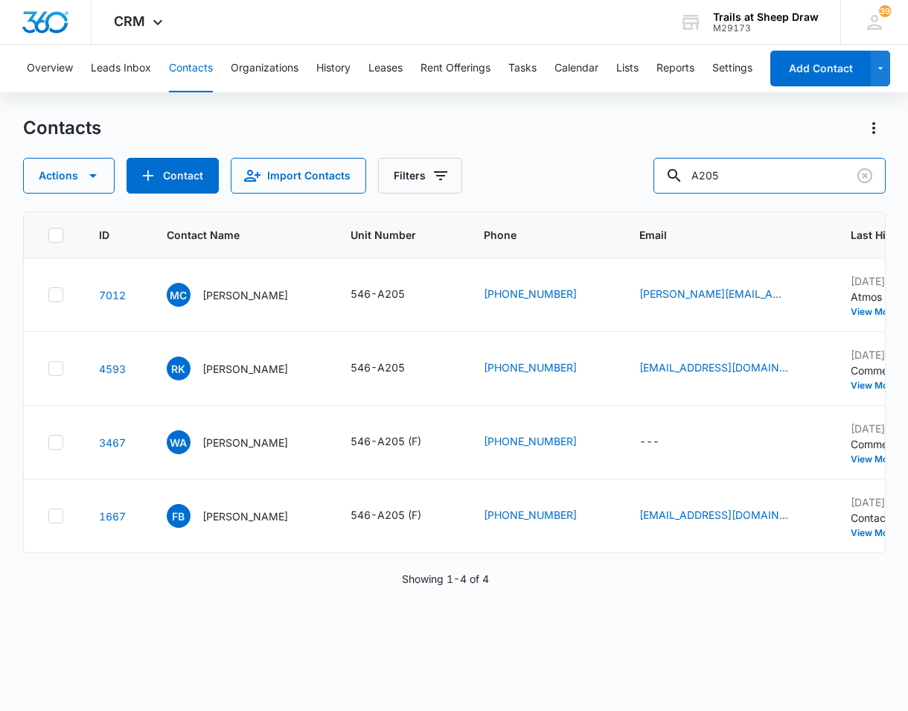
drag, startPoint x: 777, startPoint y: 171, endPoint x: 508, endPoint y: 161, distance: 269.7
click at [508, 161] on div "Actions Contact Import Contacts Filters A205" at bounding box center [454, 176] width 863 height 36
type input "Q303"
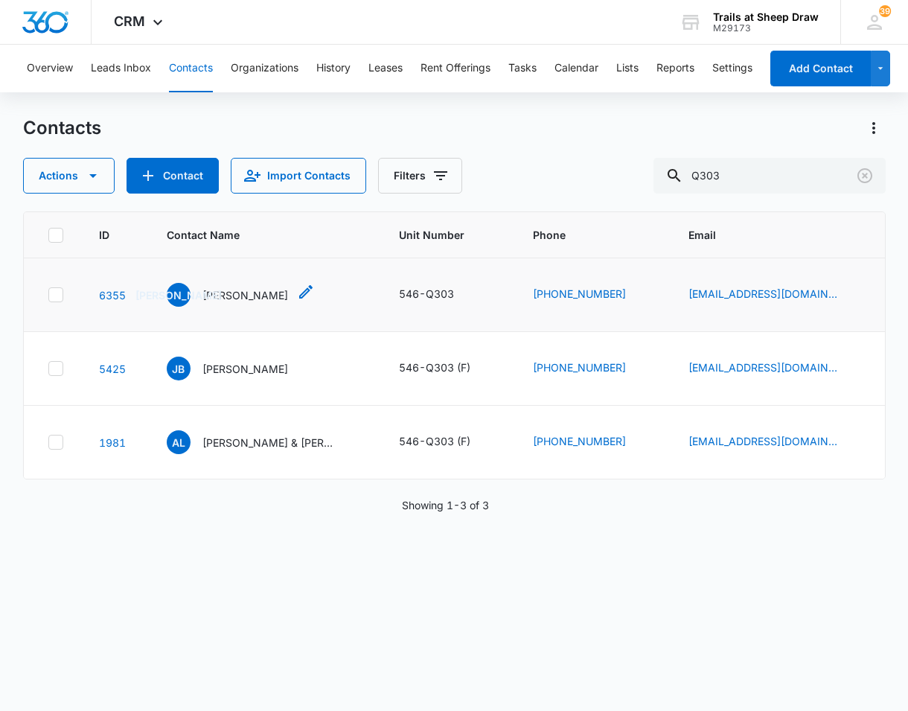
click at [231, 299] on p "Jerred Olsen" at bounding box center [245, 295] width 86 height 16
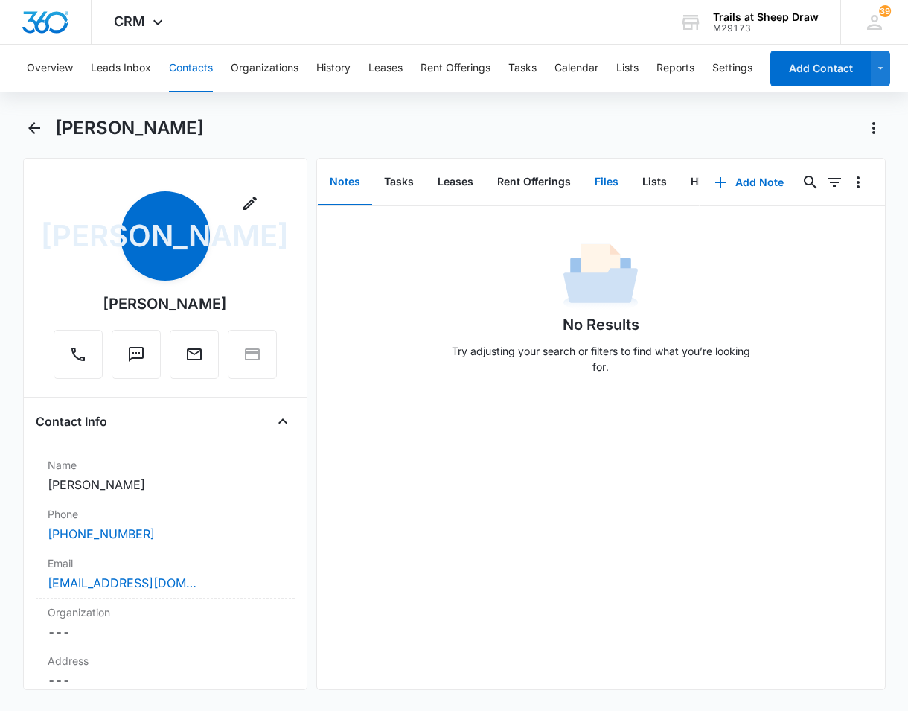
click at [596, 173] on button "Files" at bounding box center [607, 182] width 48 height 46
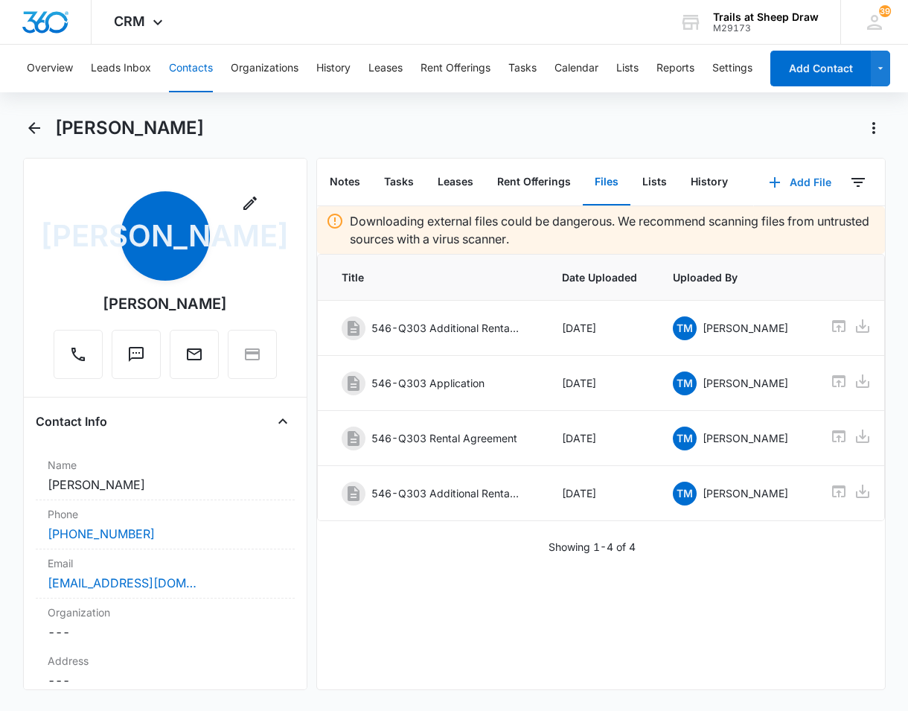
drag, startPoint x: 805, startPoint y: 185, endPoint x: 825, endPoint y: 181, distance: 20.6
click at [805, 185] on button "Add File" at bounding box center [800, 183] width 92 height 36
click at [750, 225] on div "Upload Files" at bounding box center [780, 230] width 60 height 10
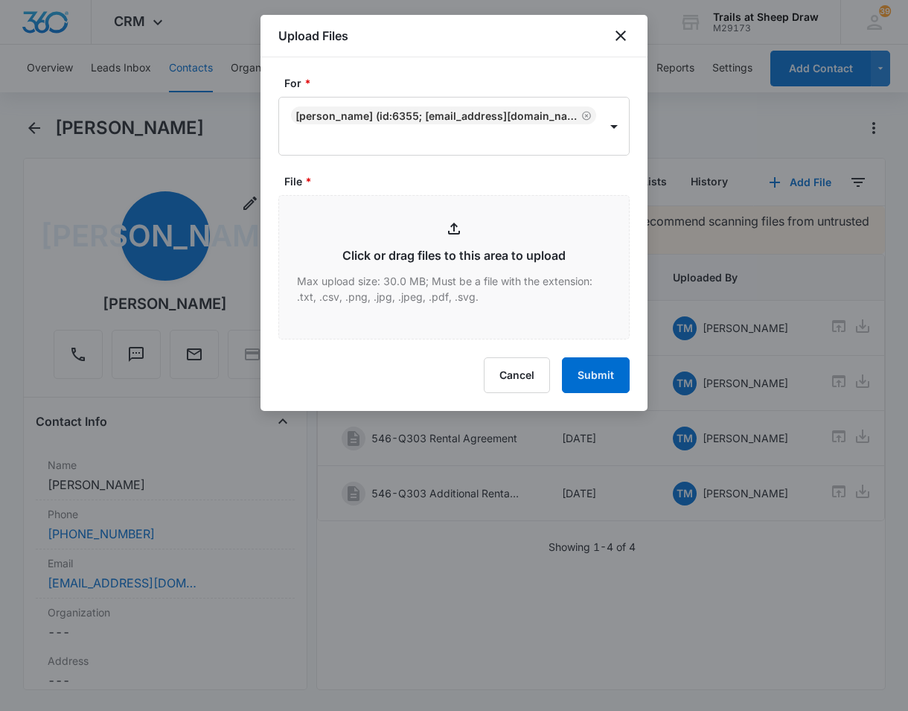
type input "C:\fakepath\546-Q303.pdf"
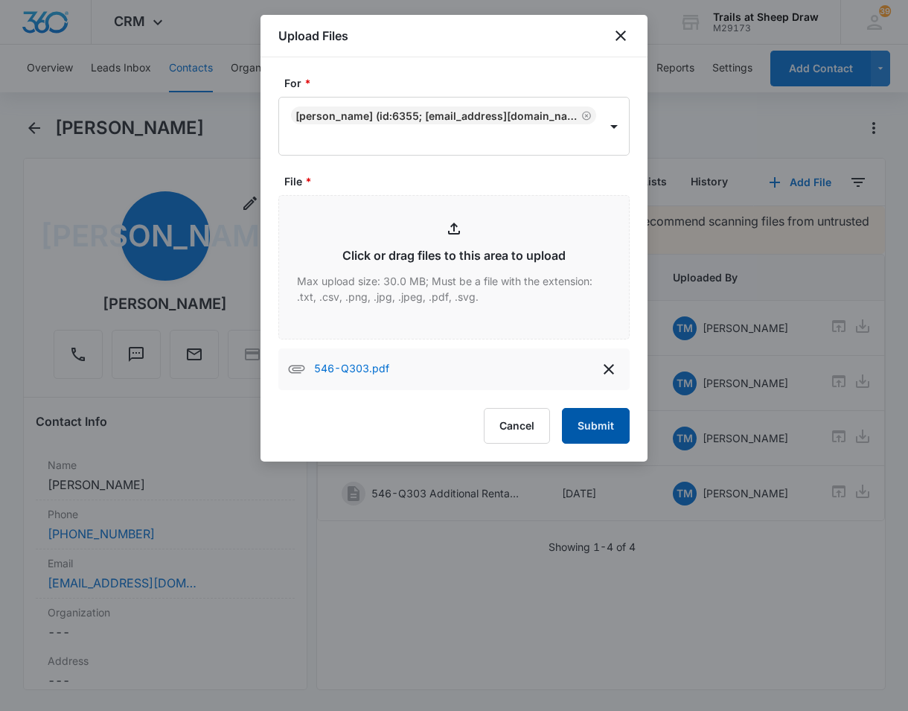
click at [599, 430] on button "Submit" at bounding box center [596, 426] width 68 height 36
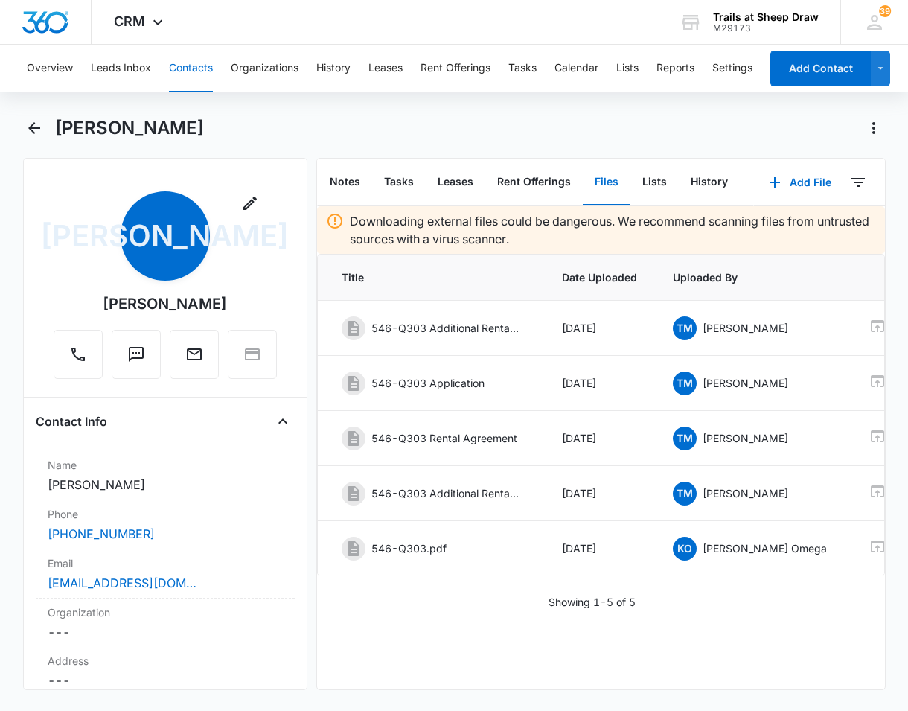
scroll to position [0, 76]
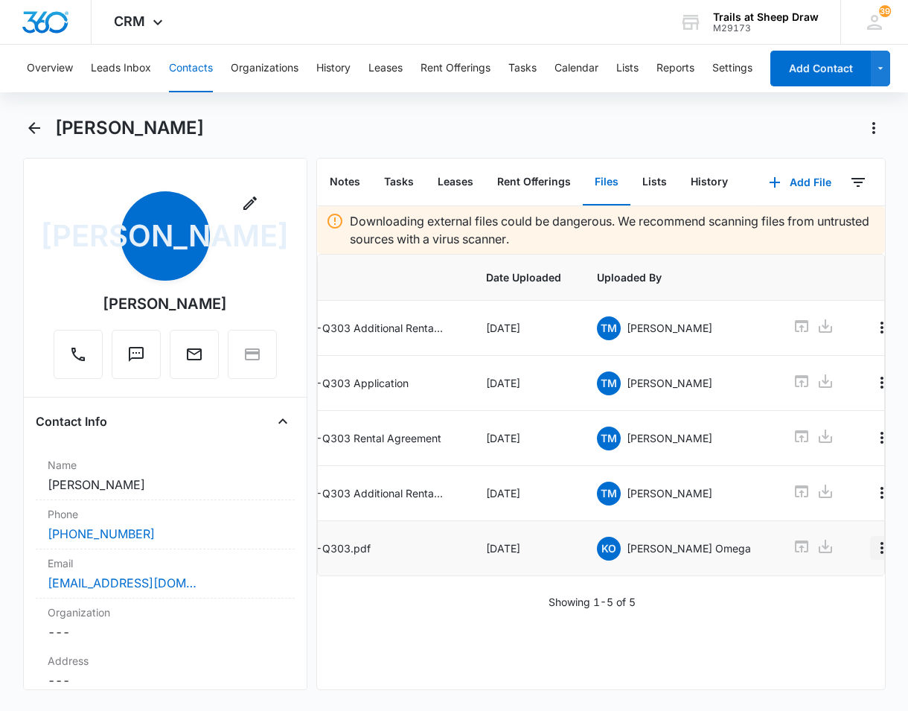
click at [873, 545] on icon "Overflow Menu" at bounding box center [882, 548] width 18 height 18
click at [796, 591] on div "Edit" at bounding box center [797, 589] width 31 height 10
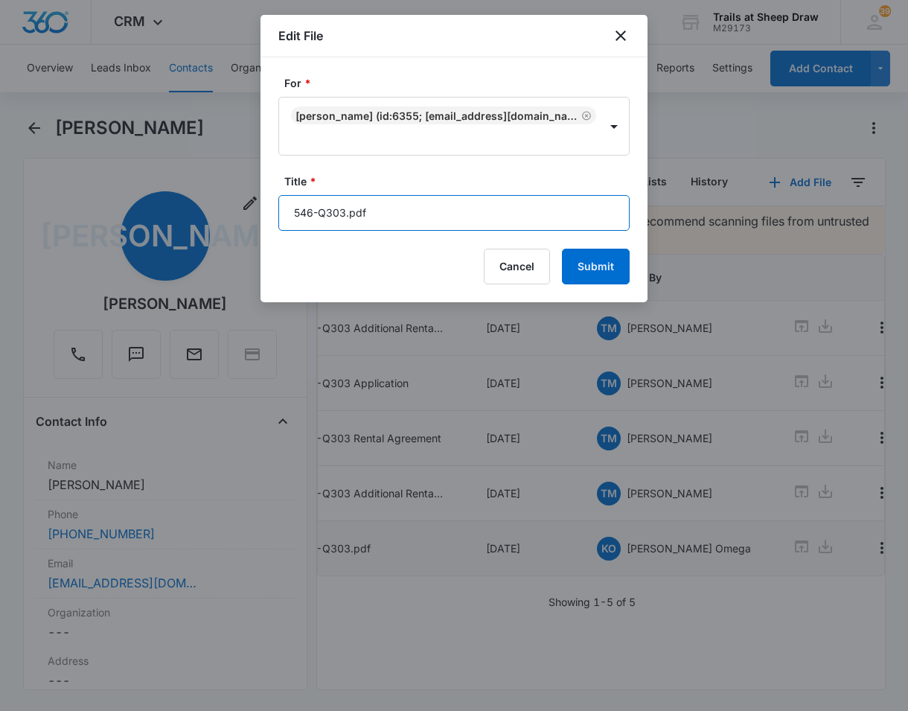
click at [378, 209] on input "546-Q303.pdf" at bounding box center [453, 213] width 351 height 36
type input "546-Q303 Rental Insurance"
click at [562, 249] on button "Submit" at bounding box center [596, 267] width 68 height 36
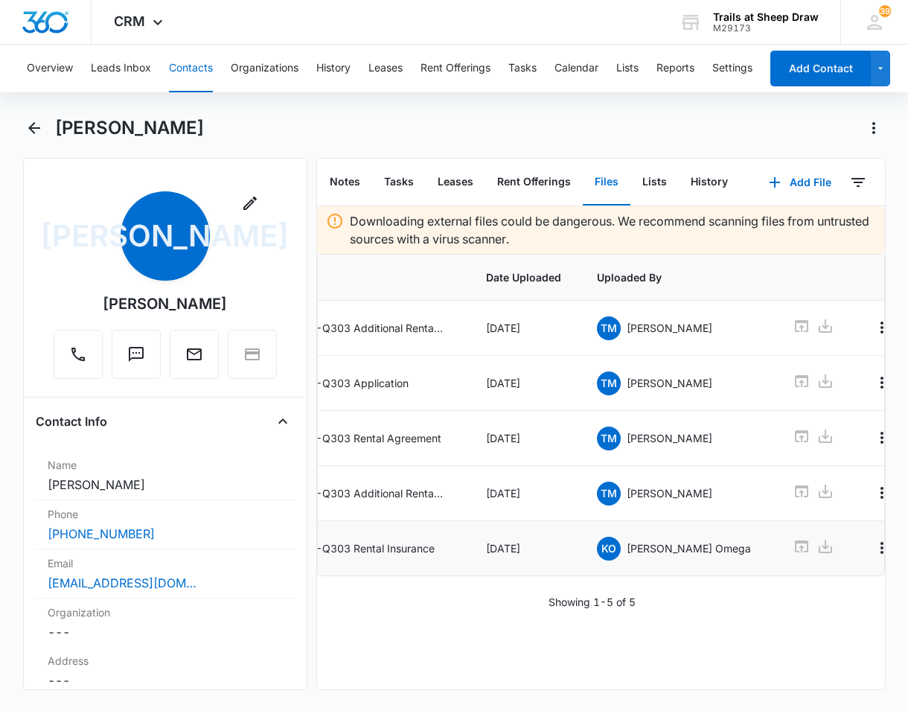
scroll to position [0, 0]
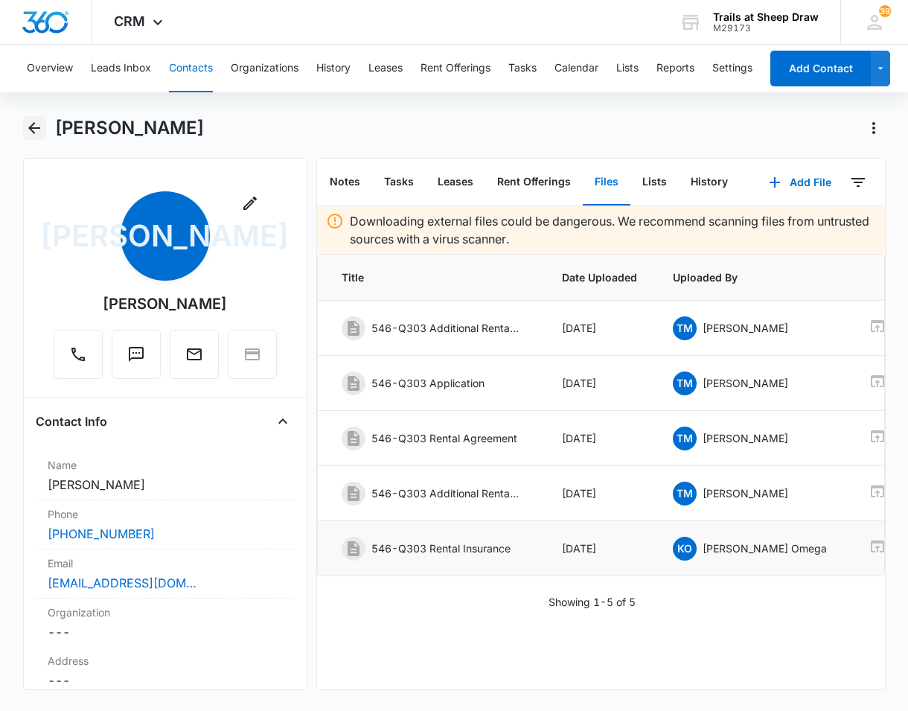
click at [42, 133] on icon "Back" at bounding box center [34, 128] width 18 height 18
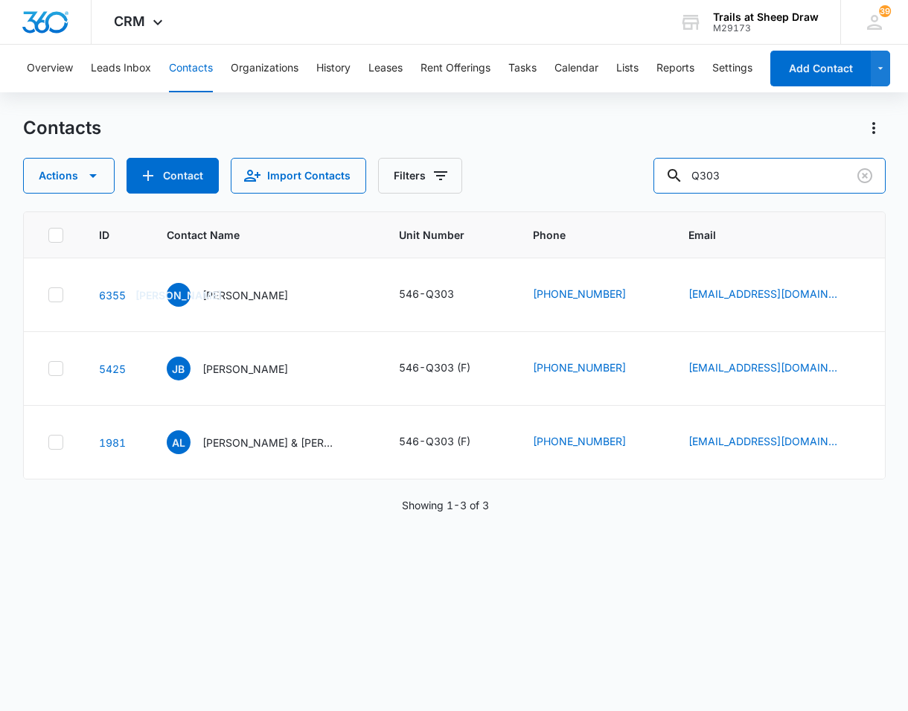
drag, startPoint x: 759, startPoint y: 185, endPoint x: 628, endPoint y: 186, distance: 131.0
click at [631, 186] on div "Actions Contact Import Contacts Filters Q303" at bounding box center [454, 176] width 863 height 36
type input "T308"
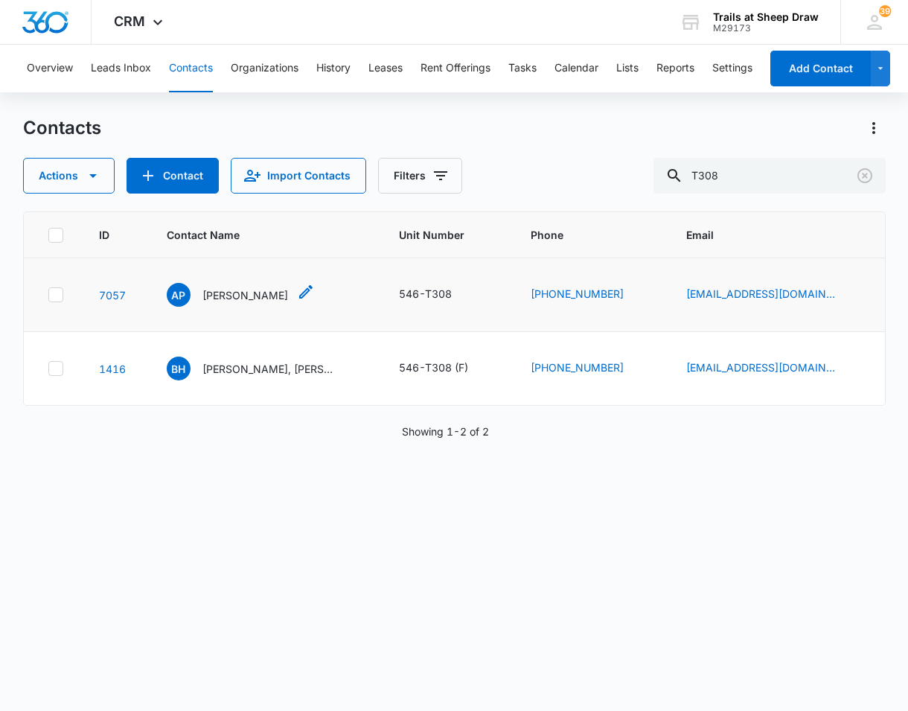
click at [216, 292] on p "Ashley Perez" at bounding box center [245, 295] width 86 height 16
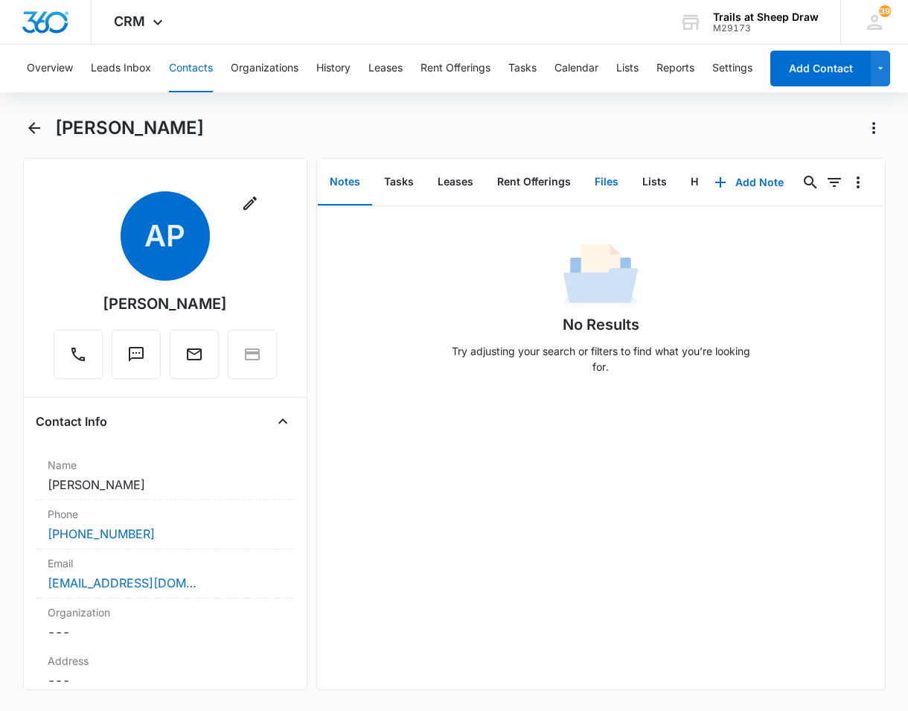
click at [598, 177] on button "Files" at bounding box center [607, 182] width 48 height 46
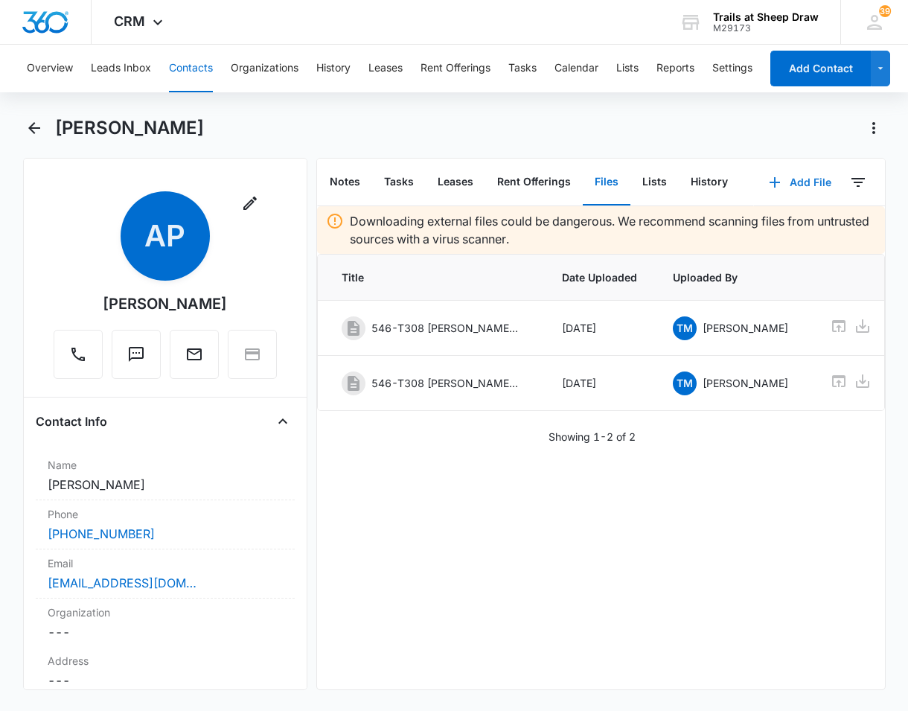
click at [798, 180] on button "Add File" at bounding box center [800, 183] width 92 height 36
click at [750, 226] on div "Upload Files" at bounding box center [780, 230] width 60 height 10
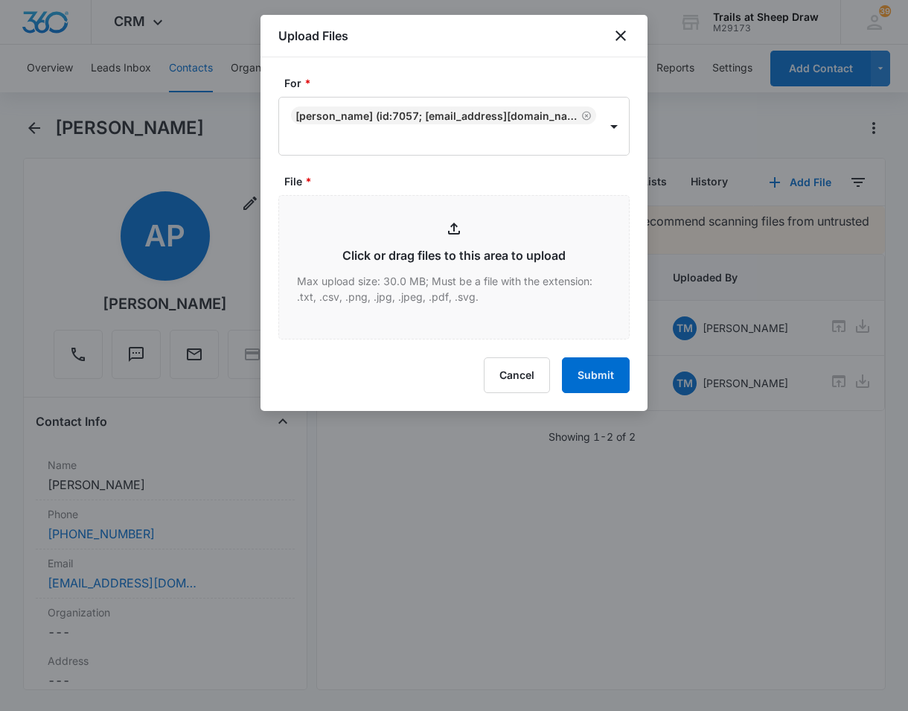
type input "C:\fakepath\546-T308 Rental Insurance.pdf"
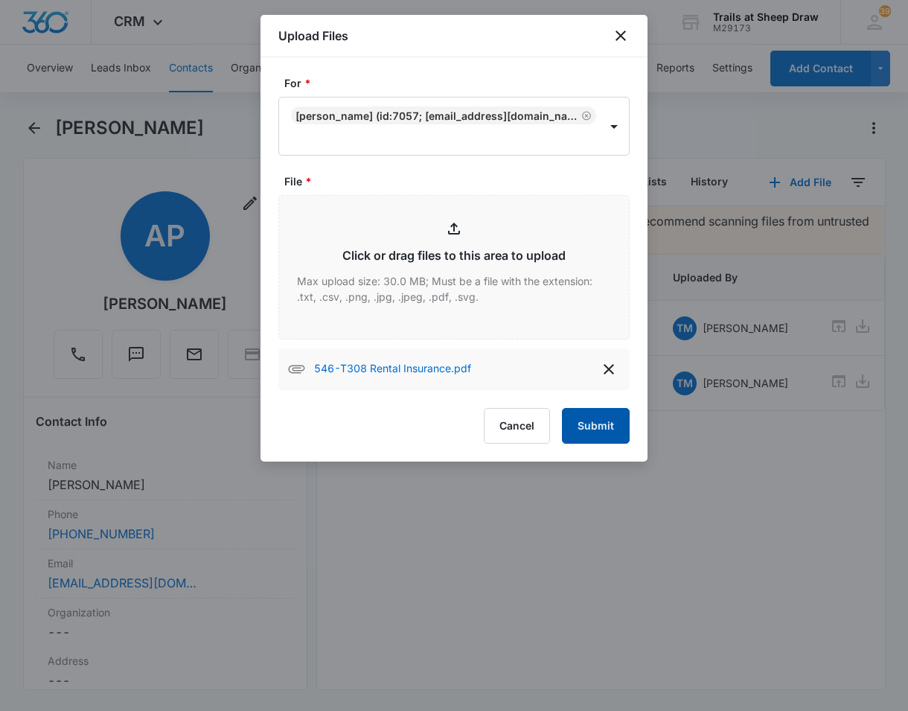
click at [610, 430] on button "Submit" at bounding box center [596, 426] width 68 height 36
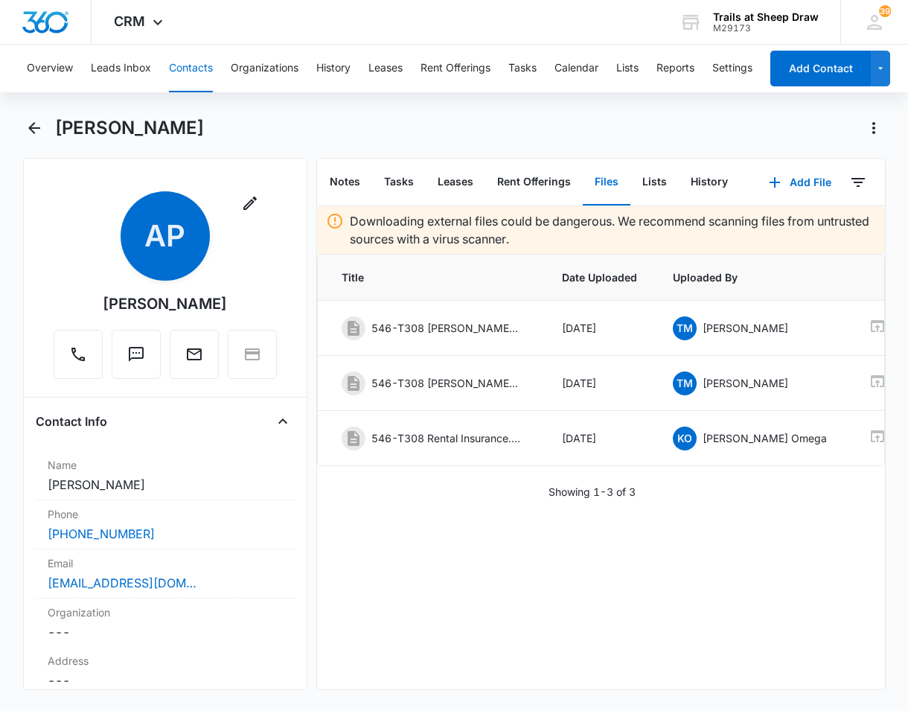
click at [470, 141] on div "Ashley Perez" at bounding box center [454, 137] width 863 height 42
click at [42, 128] on icon "Back" at bounding box center [34, 128] width 18 height 18
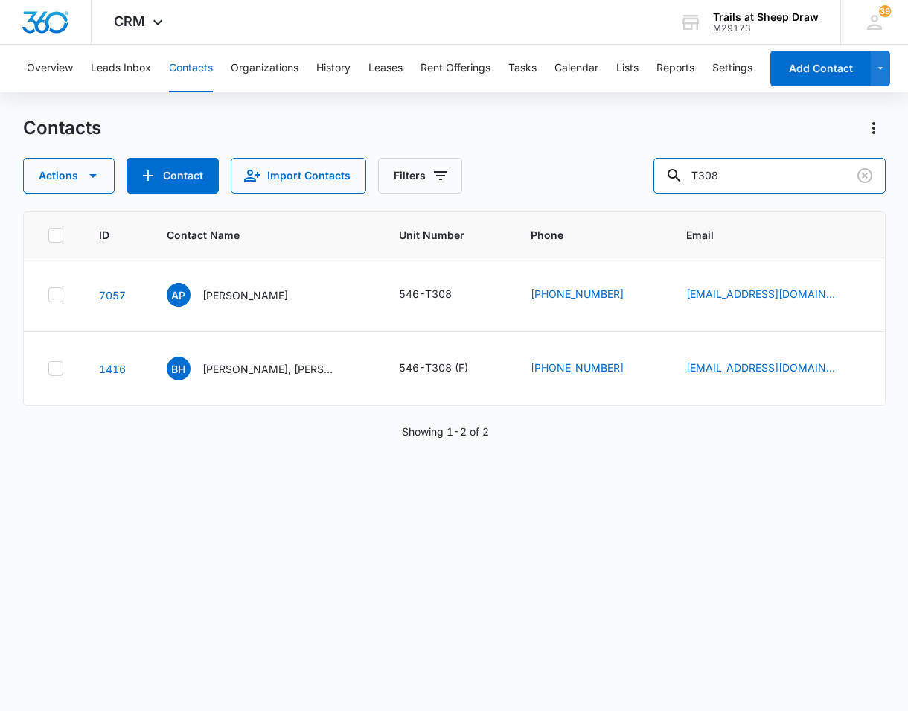
drag, startPoint x: 765, startPoint y: 188, endPoint x: 608, endPoint y: 188, distance: 157.1
click at [628, 191] on div "Actions Contact Import Contacts Filters T308" at bounding box center [454, 176] width 863 height 36
type input "L308"
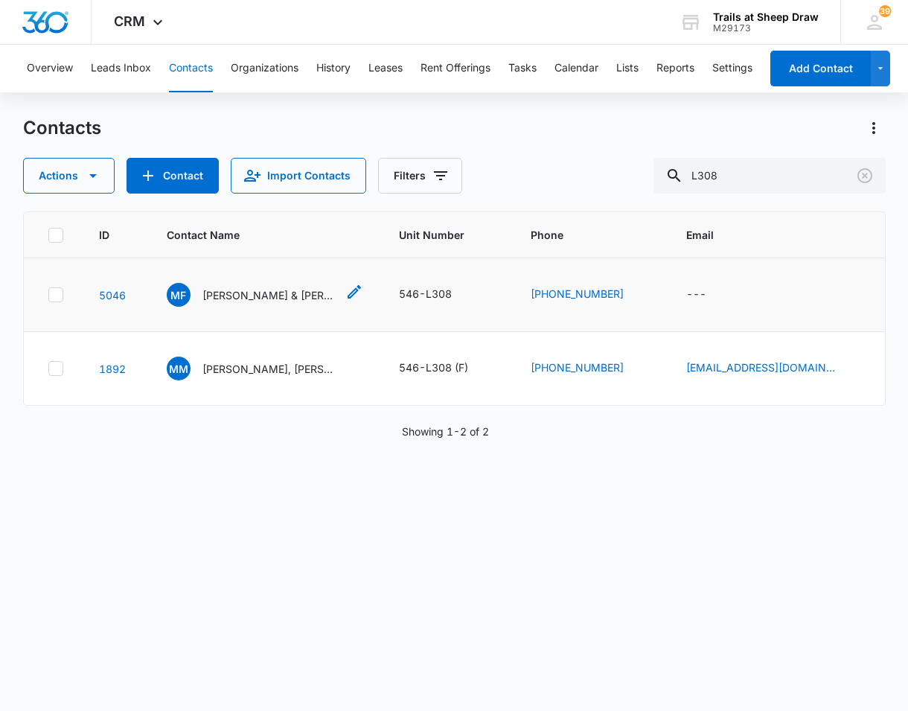
click at [234, 296] on p "Max Fleuranvil & Joanes Rodrigue & Davidson Duclona" at bounding box center [269, 295] width 134 height 16
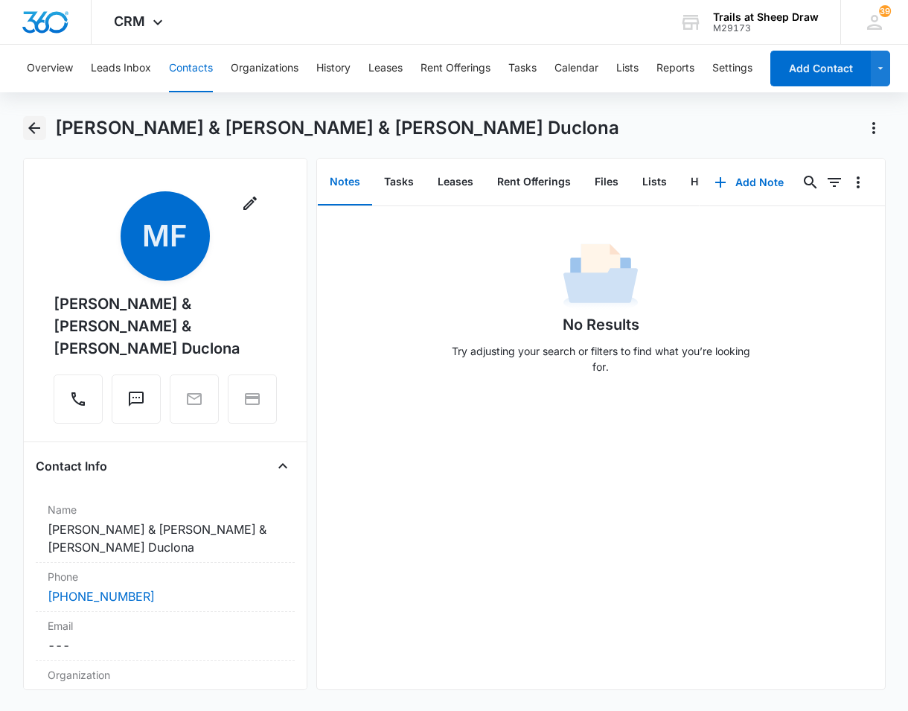
click at [39, 121] on icon "Back" at bounding box center [34, 128] width 18 height 18
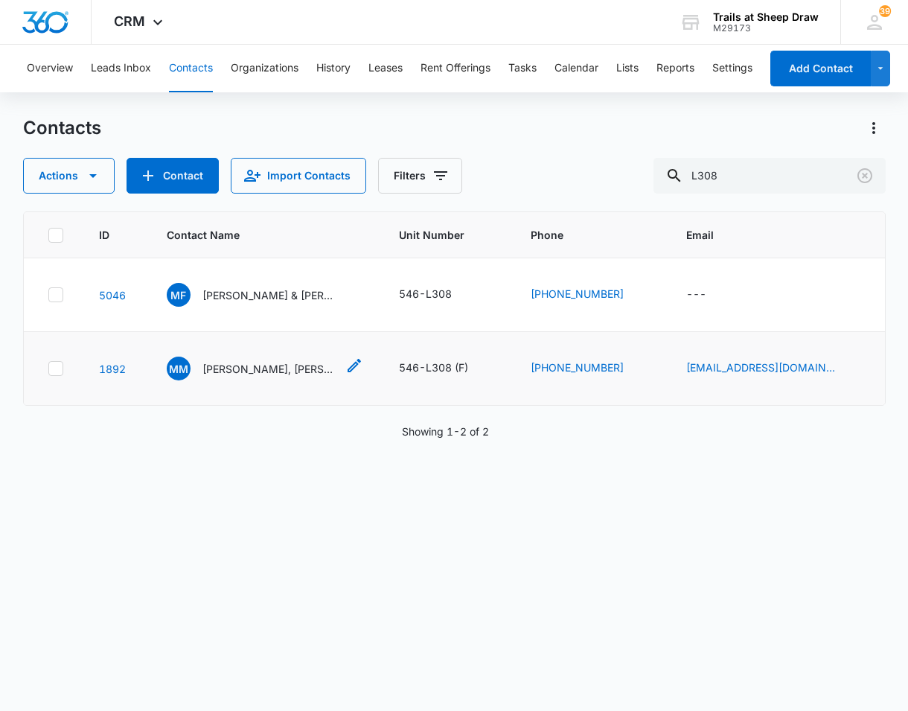
click at [235, 369] on p "Michael Moellmer, Rusty Haggerty & Curtis Alexander" at bounding box center [269, 369] width 134 height 16
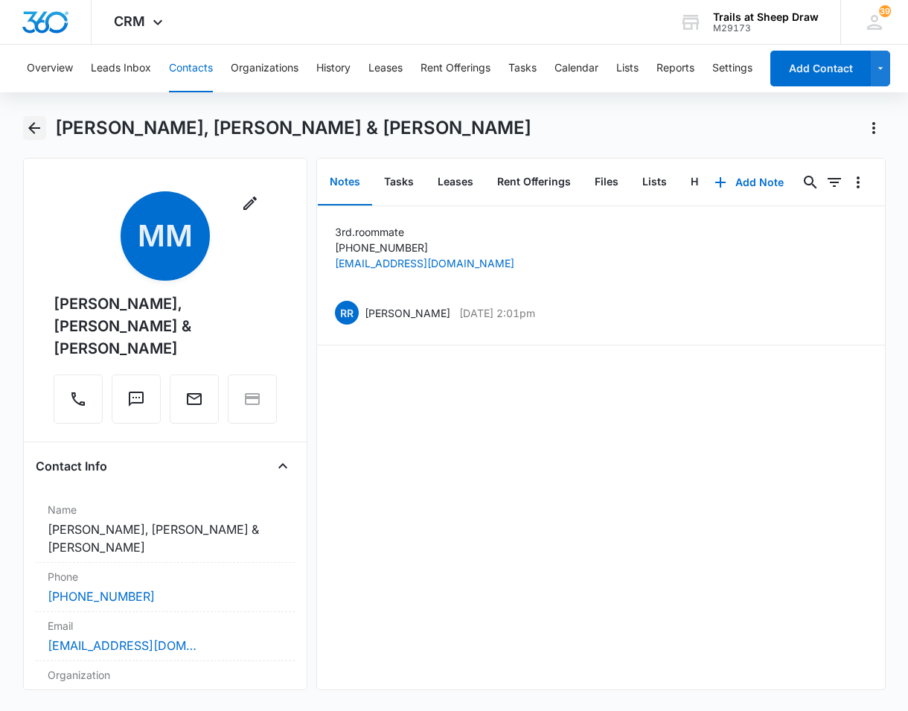
click at [33, 125] on icon "Back" at bounding box center [34, 128] width 18 height 18
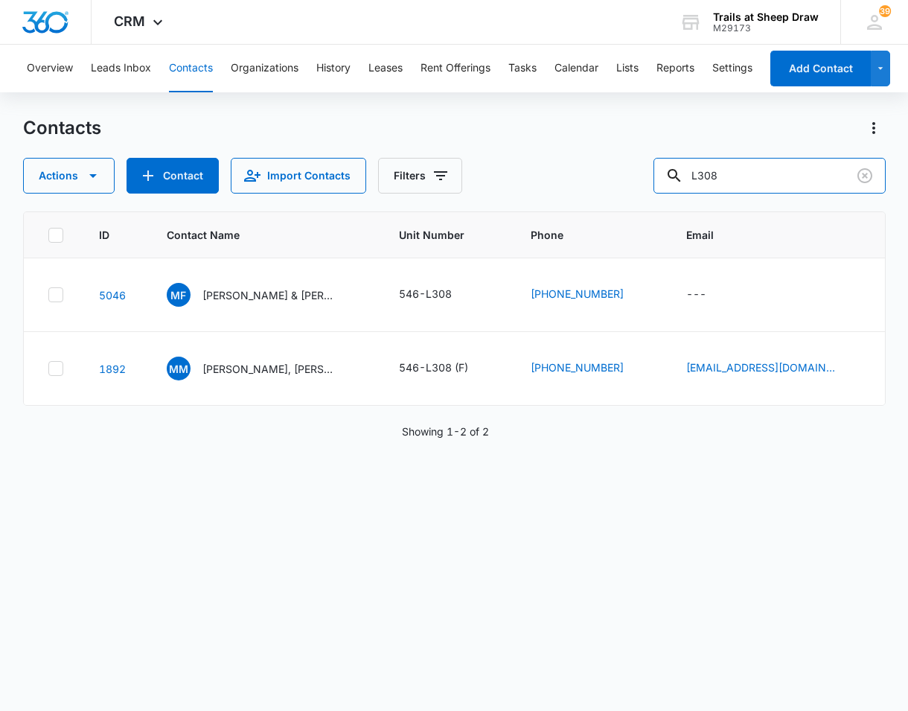
drag, startPoint x: 731, startPoint y: 173, endPoint x: 648, endPoint y: 170, distance: 82.7
click at [654, 171] on div "Actions Contact Import Contacts Filters L308" at bounding box center [454, 176] width 863 height 36
type input "l103"
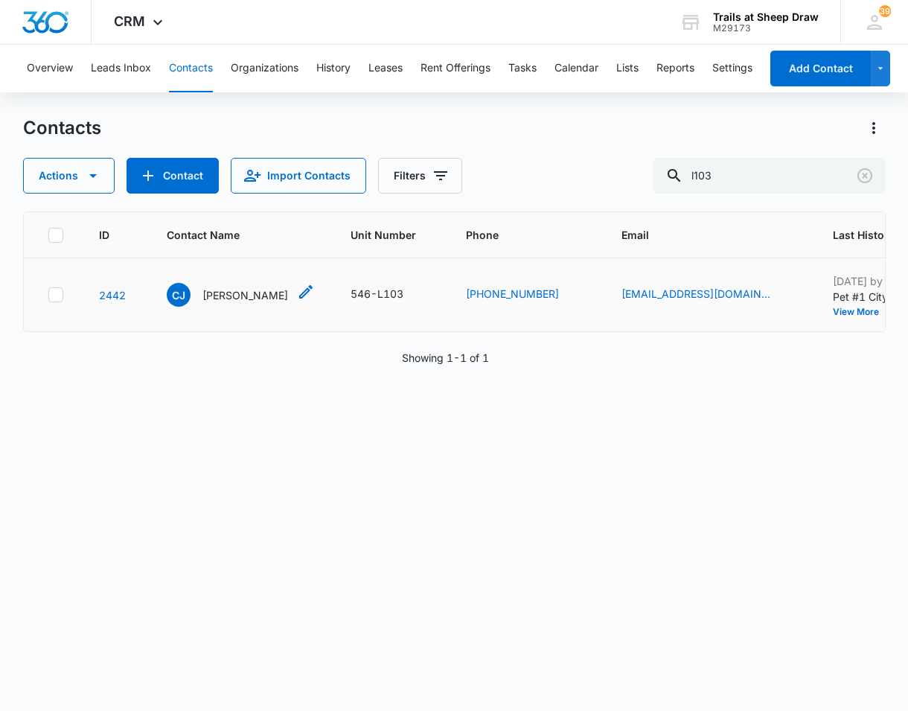
click at [229, 297] on p "Colleen Johnson" at bounding box center [245, 295] width 86 height 16
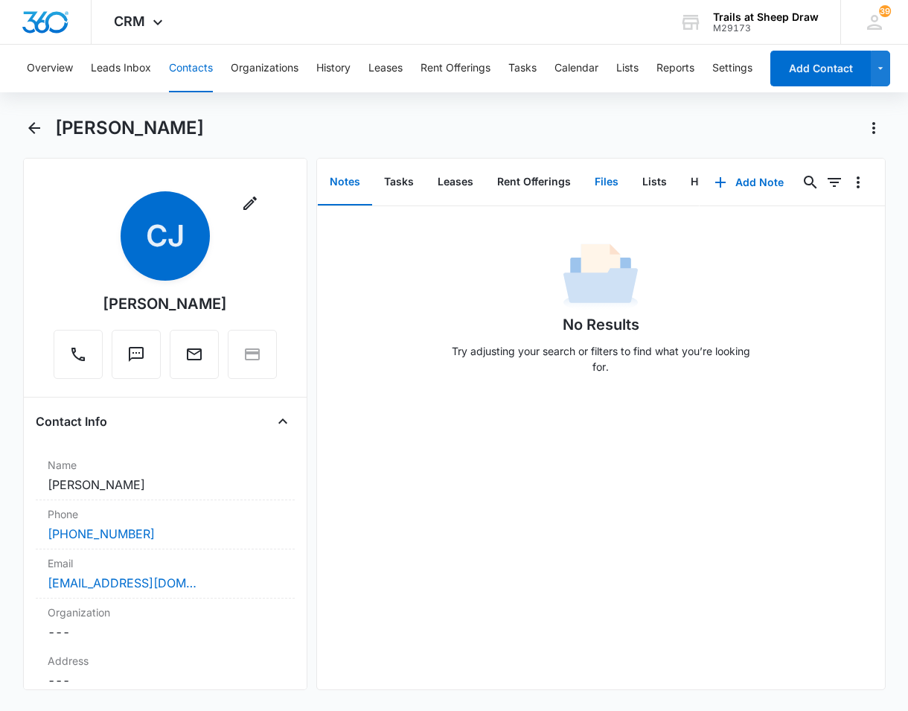
click at [607, 174] on button "Files" at bounding box center [607, 182] width 48 height 46
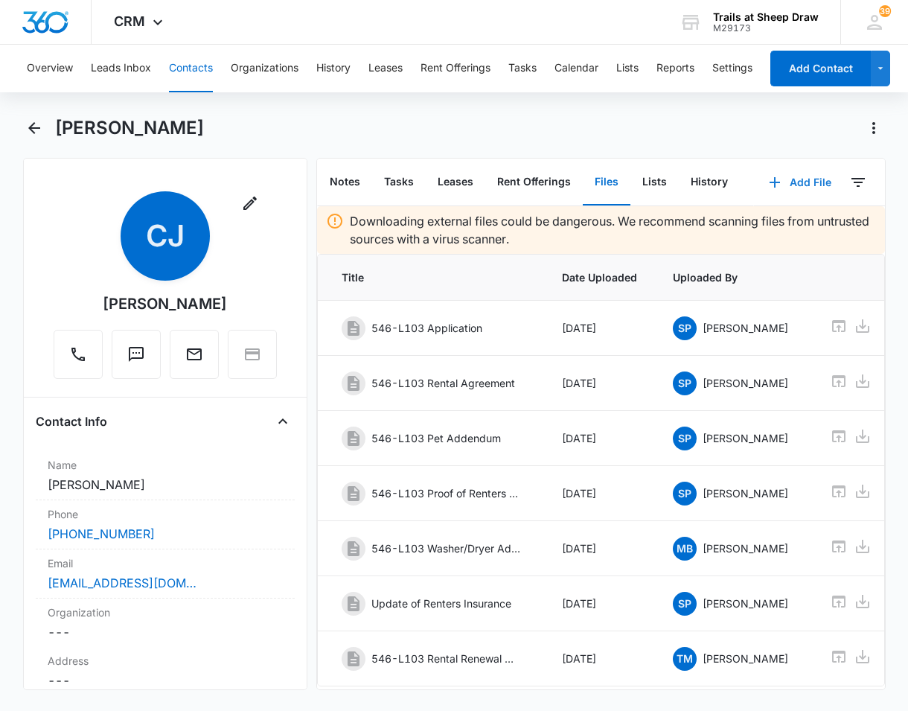
click at [796, 188] on button "Add File" at bounding box center [800, 183] width 92 height 36
click at [754, 229] on div "Upload Files" at bounding box center [780, 230] width 60 height 10
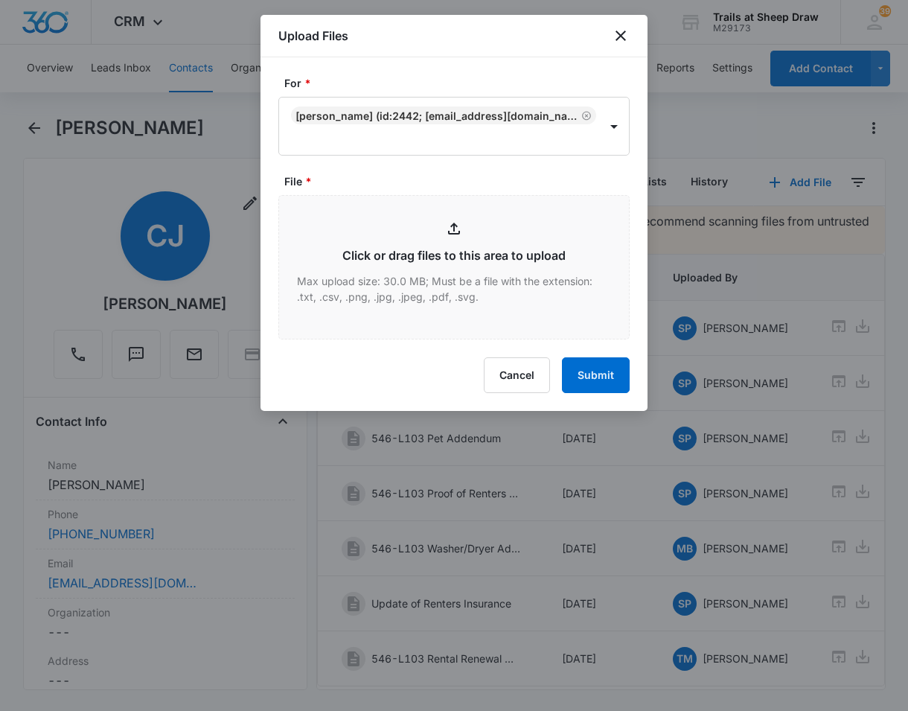
type input "C:\fakepath\546-L103 Rental Insurance.pdf"
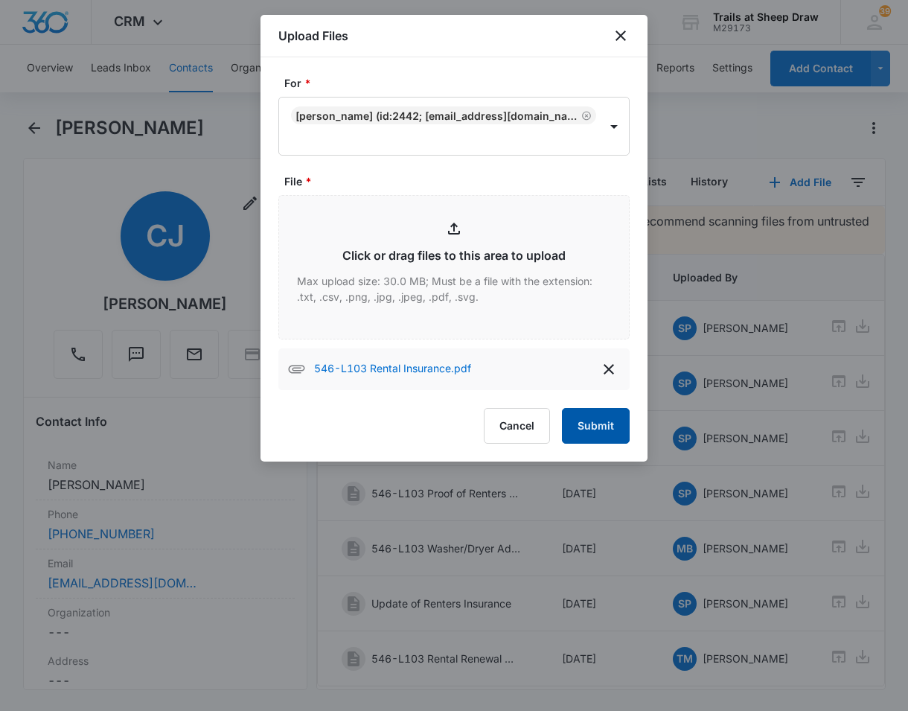
click at [613, 435] on button "Submit" at bounding box center [596, 426] width 68 height 36
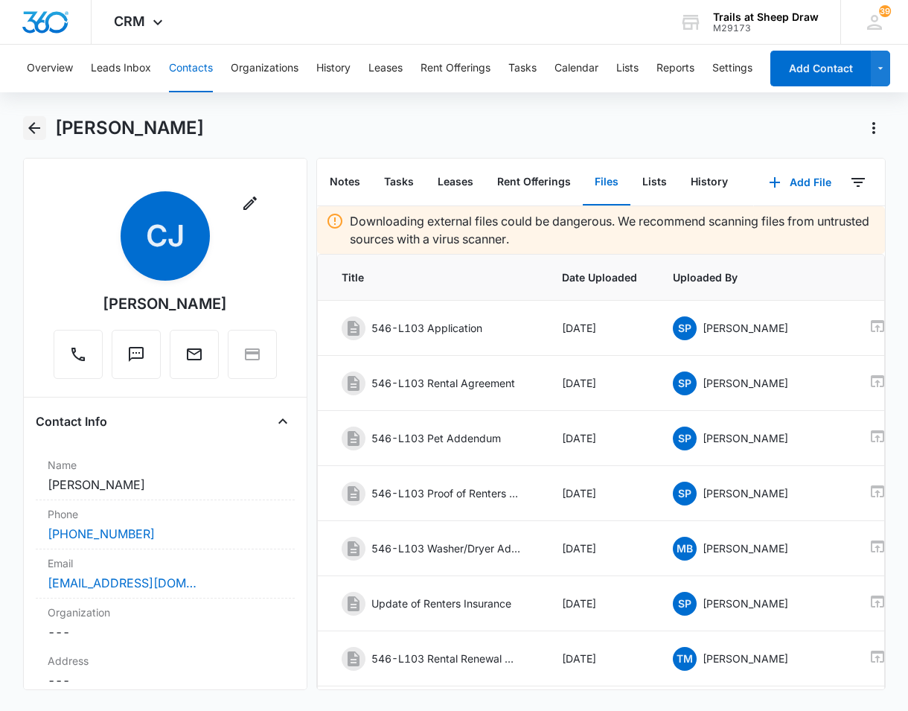
click at [33, 124] on icon "Back" at bounding box center [34, 128] width 12 height 12
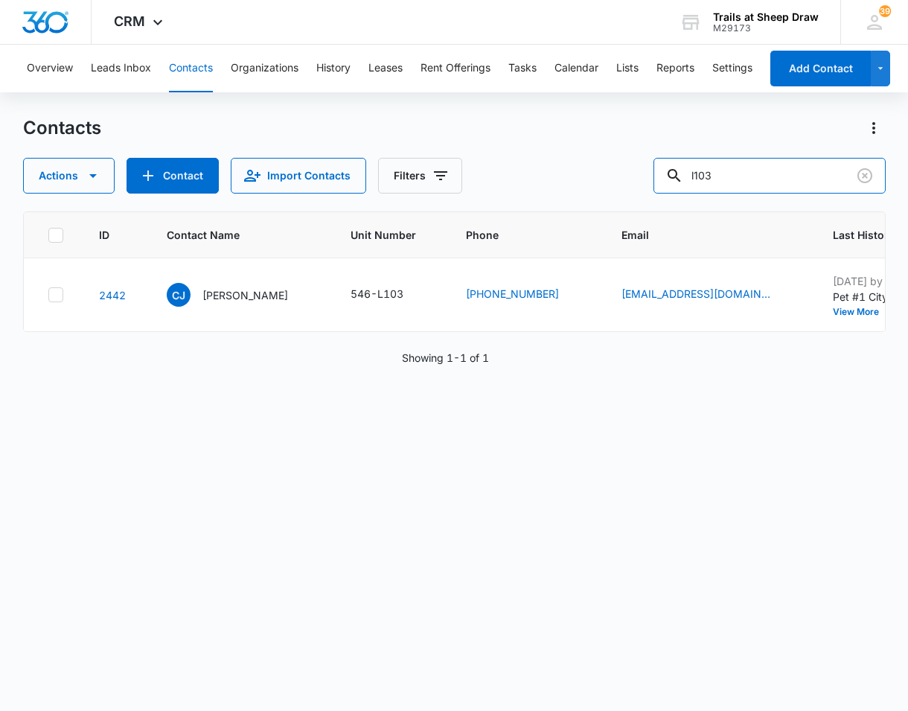
drag, startPoint x: 750, startPoint y: 179, endPoint x: 613, endPoint y: 166, distance: 136.8
click at [615, 166] on div "Actions Contact Import Contacts Filters l103" at bounding box center [454, 176] width 863 height 36
click at [735, 196] on div "Contacts Actions Contact Import Contacts Filters ID Contact Name Unit Number Ph…" at bounding box center [454, 412] width 863 height 593
click at [738, 185] on input "text" at bounding box center [781, 176] width 210 height 36
type input "E104"
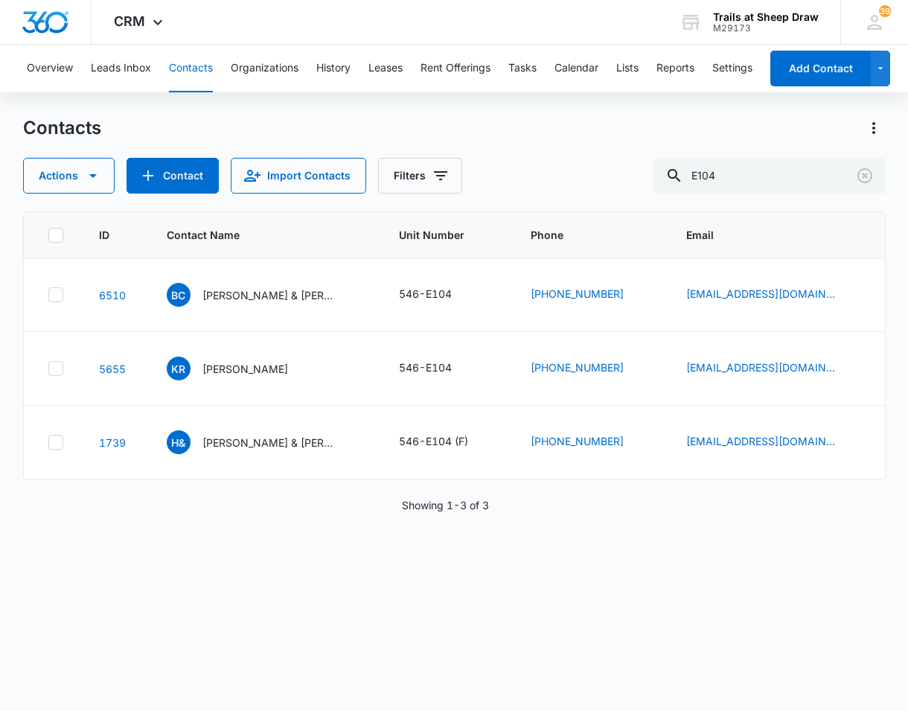
click at [376, 613] on div "ID Contact Name Unit Number Phone Email Last History Assigned To Contact Type C…" at bounding box center [454, 451] width 863 height 480
drag, startPoint x: 788, startPoint y: 173, endPoint x: 624, endPoint y: 182, distance: 164.7
click at [624, 182] on div "Actions Contact Import Contacts Filters E104" at bounding box center [454, 176] width 863 height 36
drag, startPoint x: 258, startPoint y: 298, endPoint x: 275, endPoint y: 296, distance: 16.5
click at [258, 298] on p "Briany Cazares Garcia & Sebastian Beckner" at bounding box center [269, 295] width 134 height 16
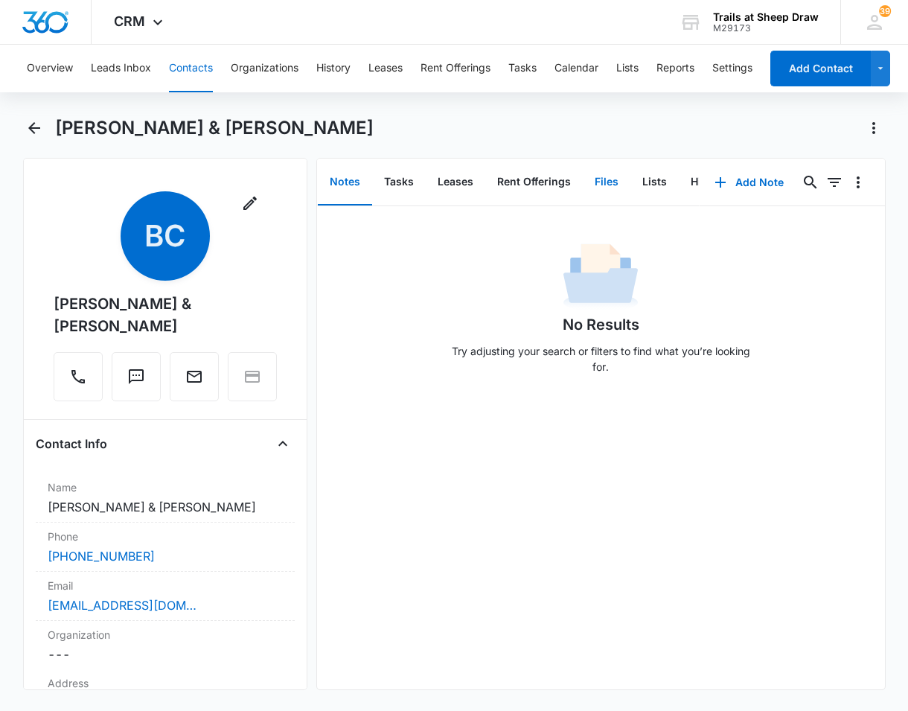
click at [609, 171] on button "Files" at bounding box center [607, 182] width 48 height 46
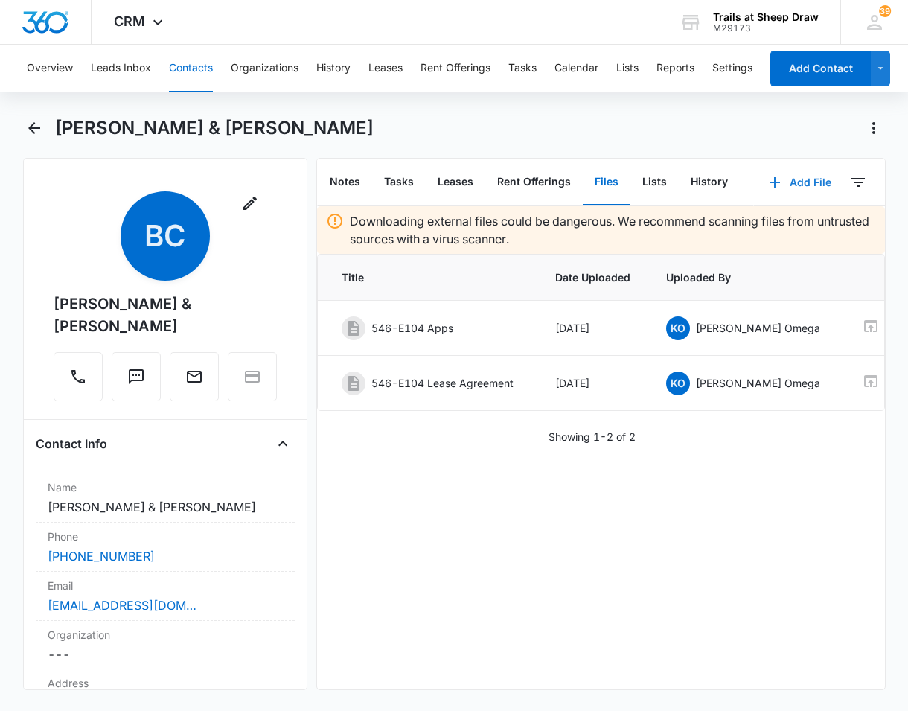
click at [802, 180] on button "Add File" at bounding box center [800, 183] width 92 height 36
click at [762, 229] on div "Upload Files" at bounding box center [780, 230] width 60 height 10
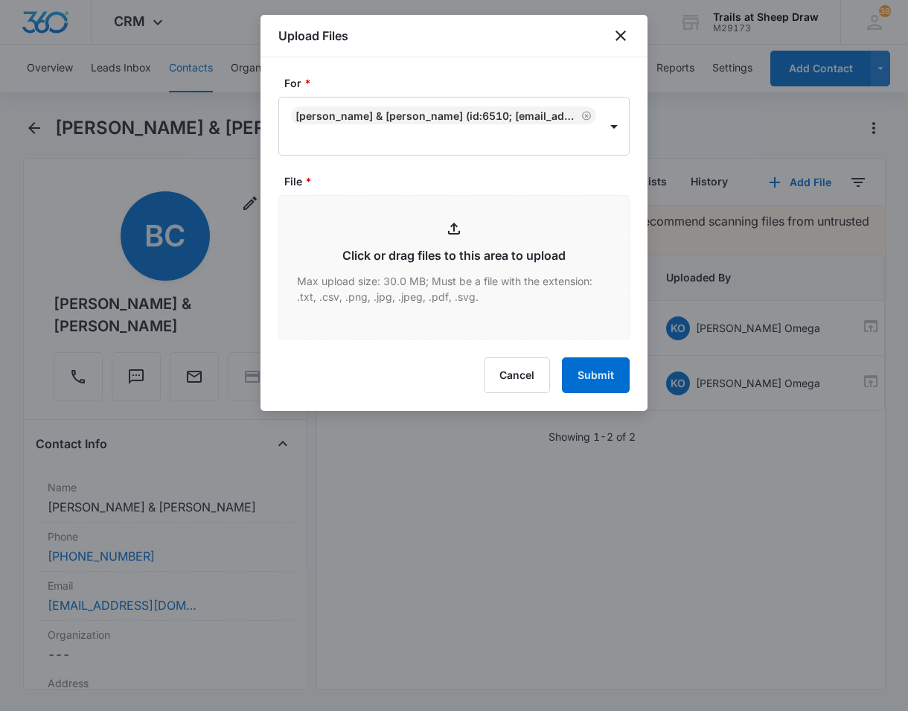
type input "C:\fakepath\546-E104 ESA Apporval.pdf"
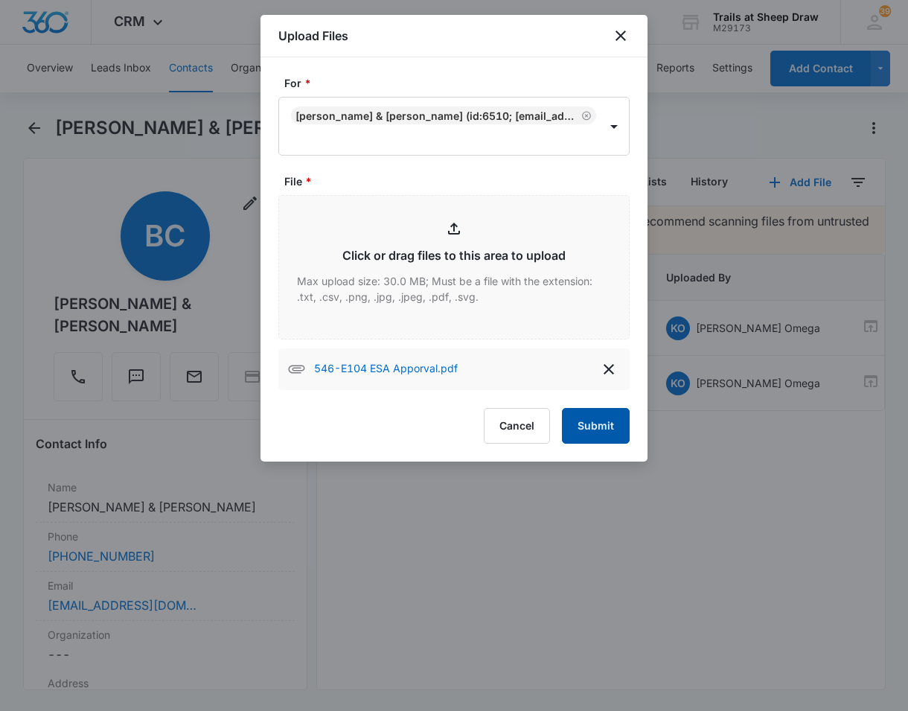
click at [605, 424] on button "Submit" at bounding box center [596, 426] width 68 height 36
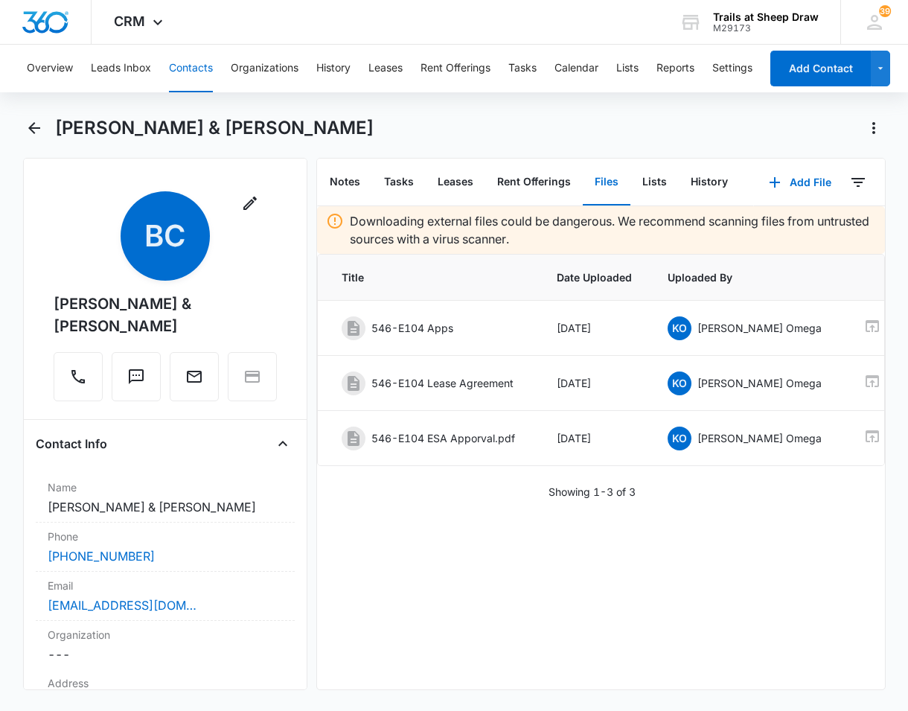
click at [438, 0] on html "CRM Apps Reputation Websites Forms CRM Email Social Content Ads Intelligence Fi…" at bounding box center [454, 355] width 908 height 711
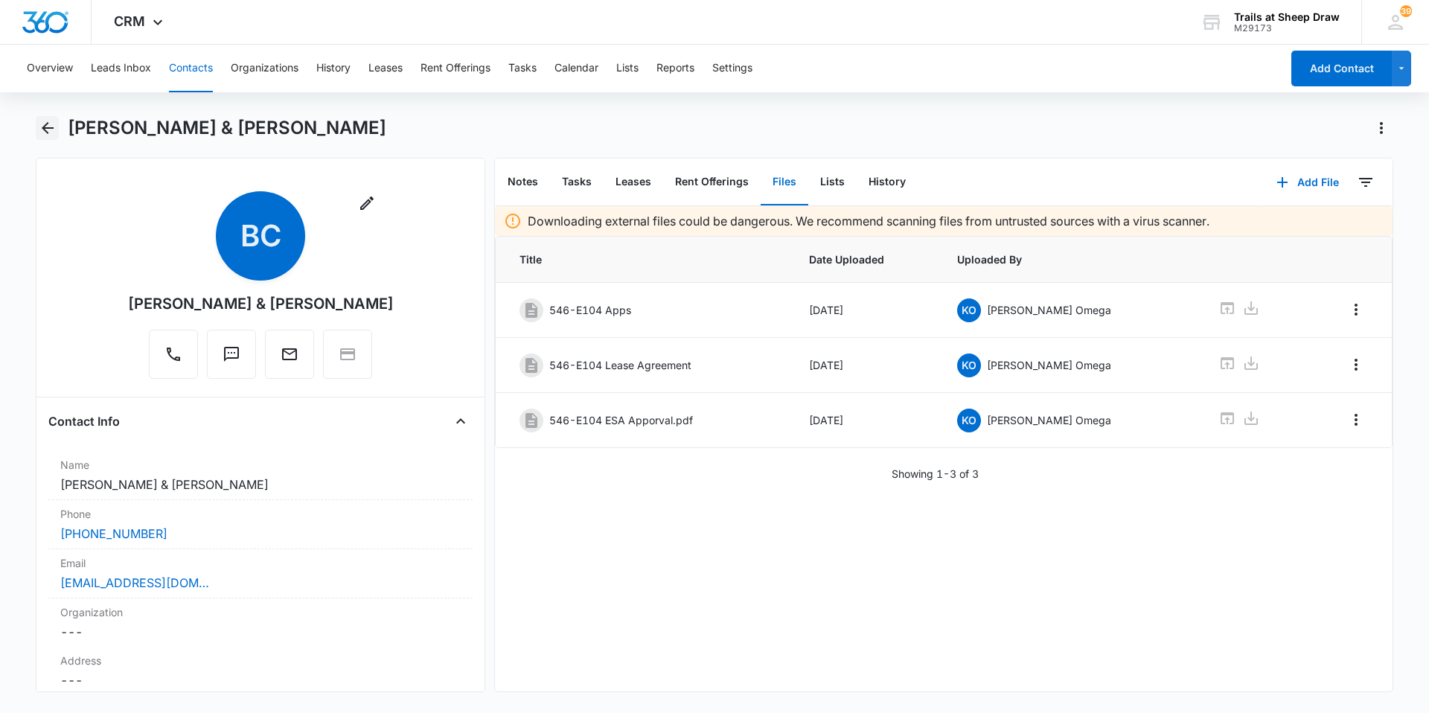
click at [43, 137] on button "Back" at bounding box center [47, 128] width 23 height 24
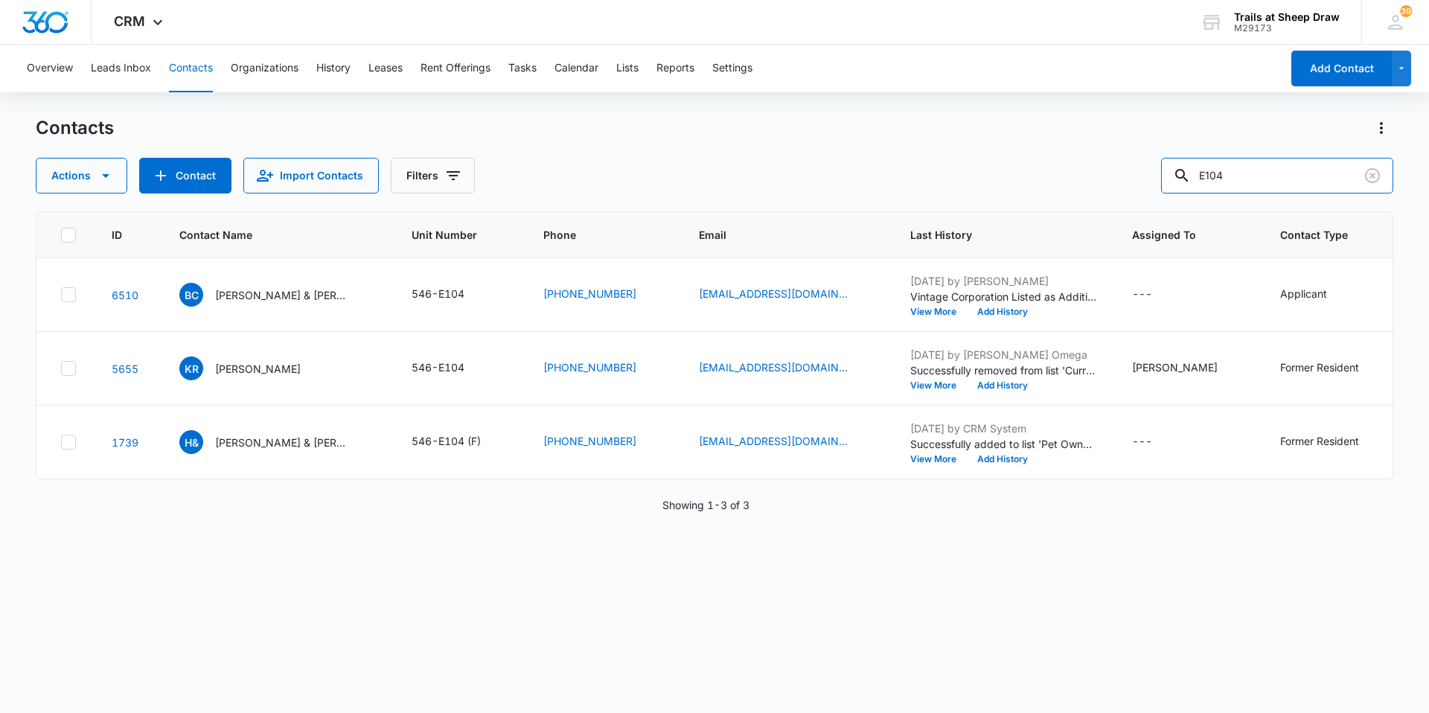
drag, startPoint x: 1277, startPoint y: 179, endPoint x: 1077, endPoint y: 177, distance: 200.2
click at [907, 185] on div "Actions Contact Import Contacts Filters E104" at bounding box center [715, 176] width 1358 height 36
type input "E308"
